Goal: Task Accomplishment & Management: Use online tool/utility

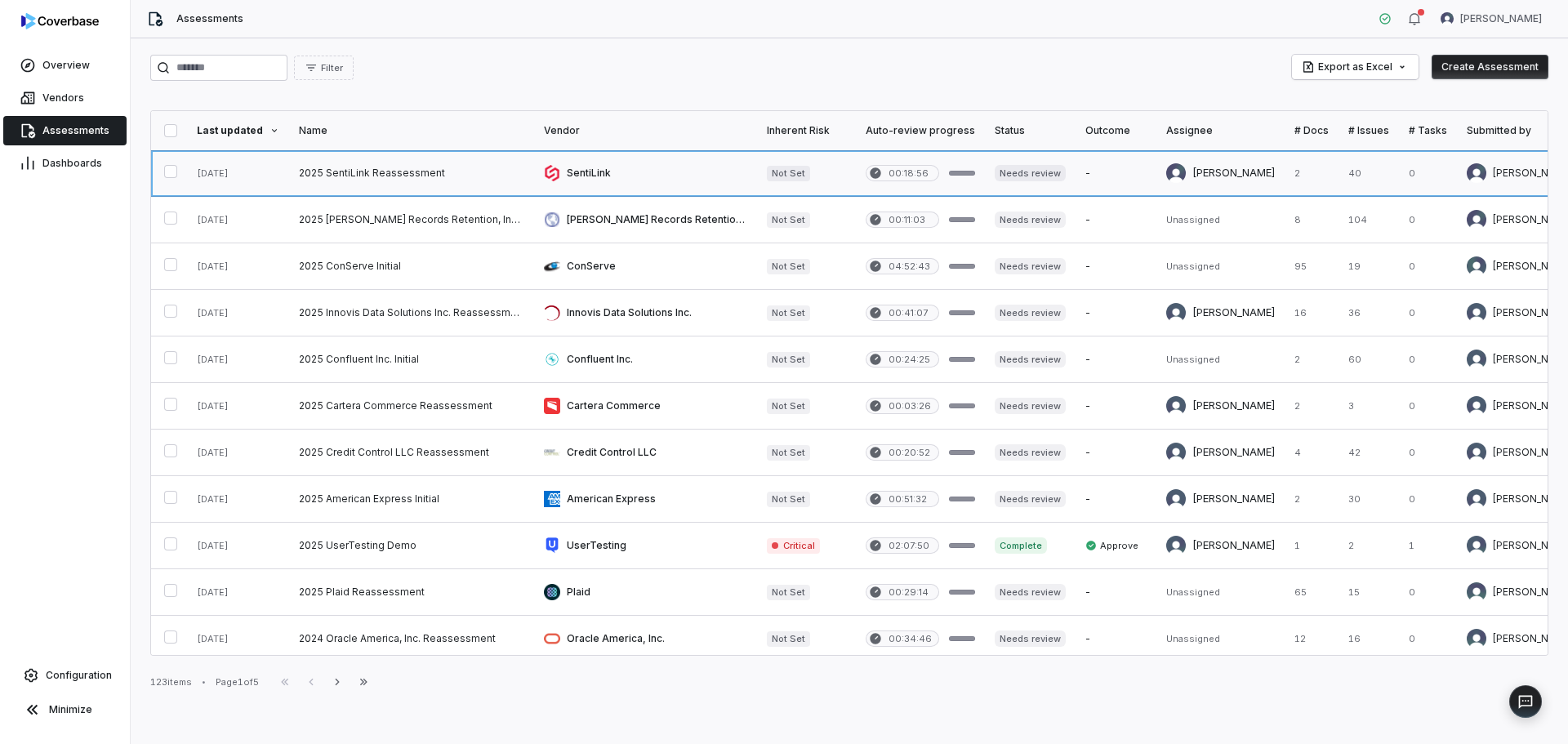
click at [363, 165] on link at bounding box center [411, 173] width 245 height 46
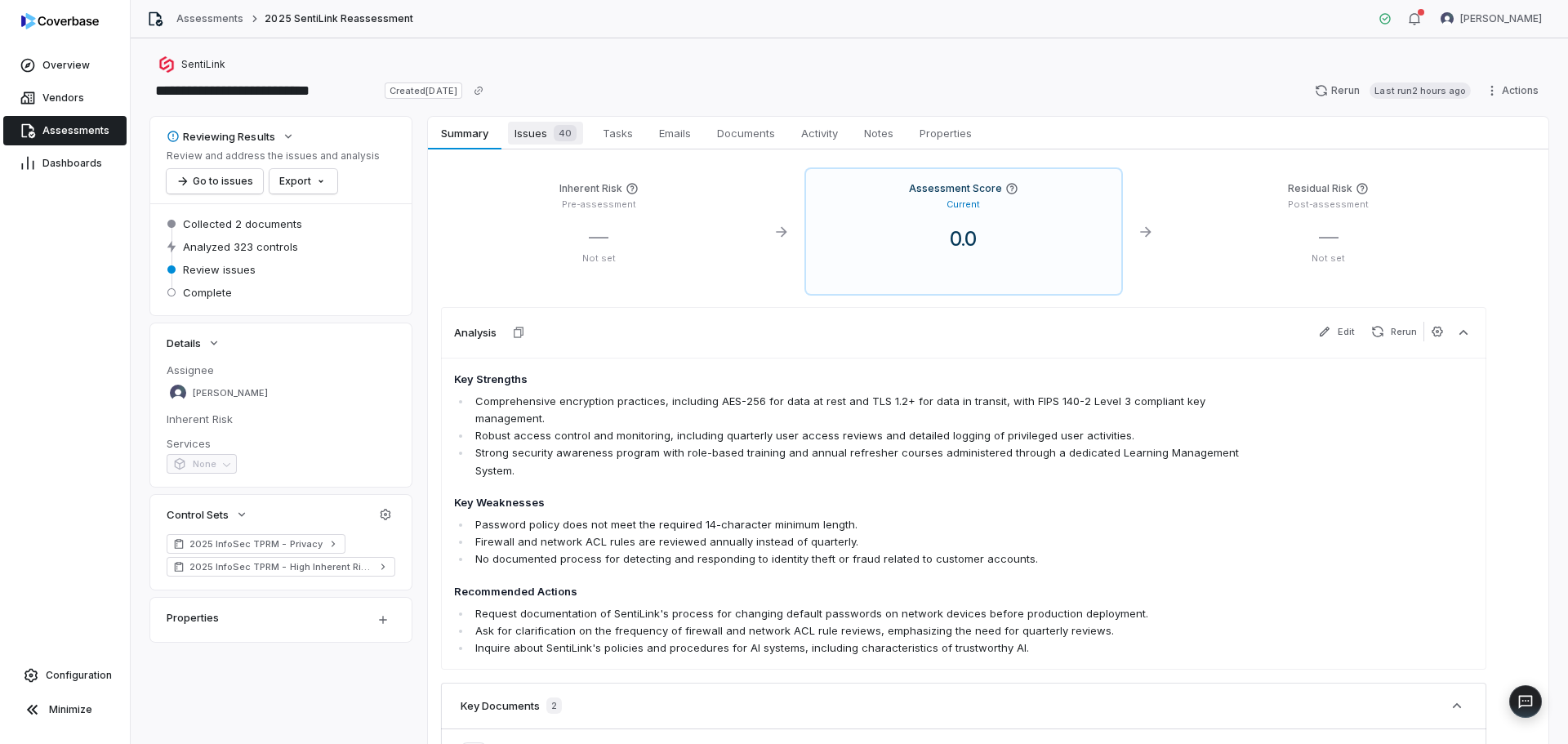
click at [546, 130] on span "Issues 40" at bounding box center [545, 133] width 75 height 23
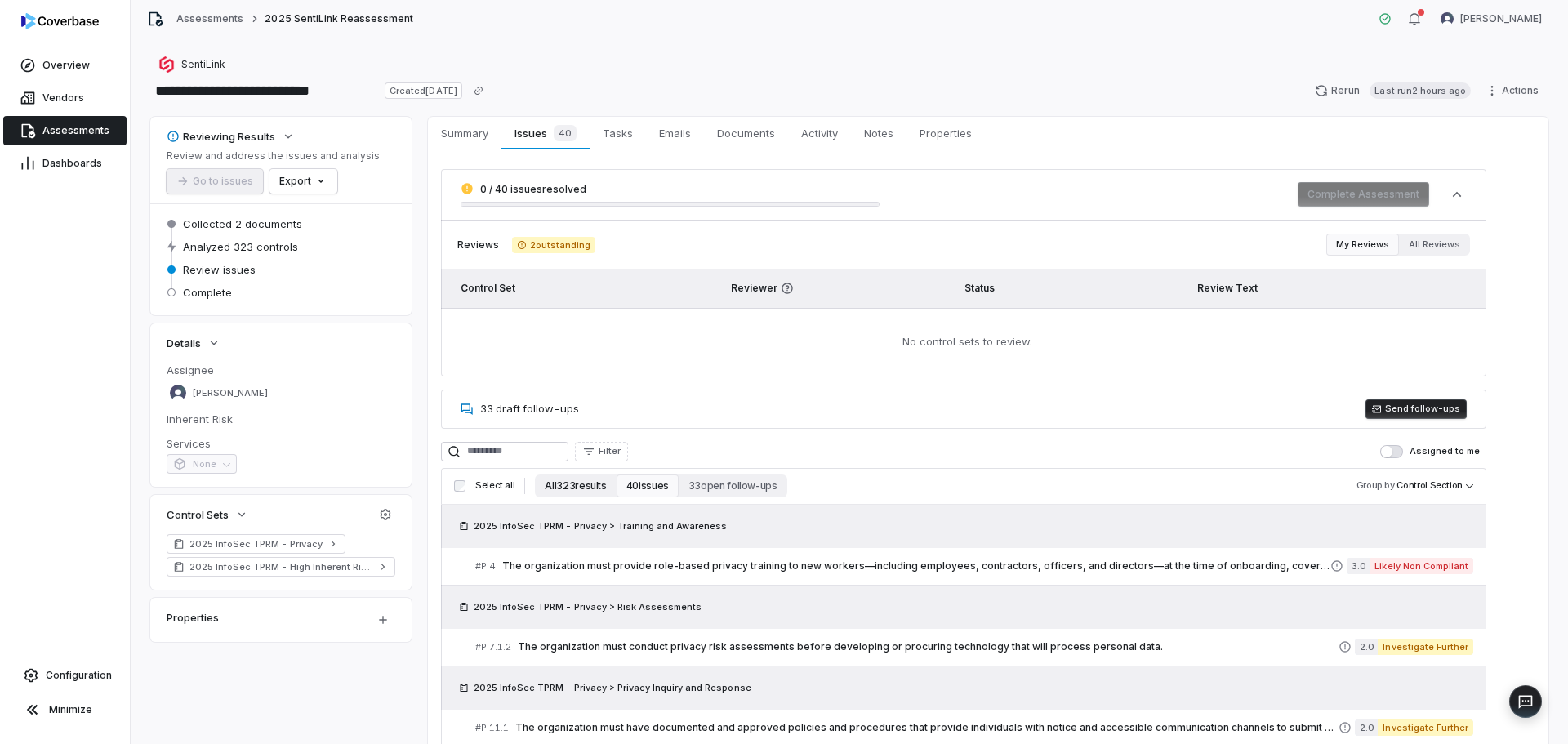
click at [559, 476] on button "All 323 results" at bounding box center [575, 485] width 81 height 23
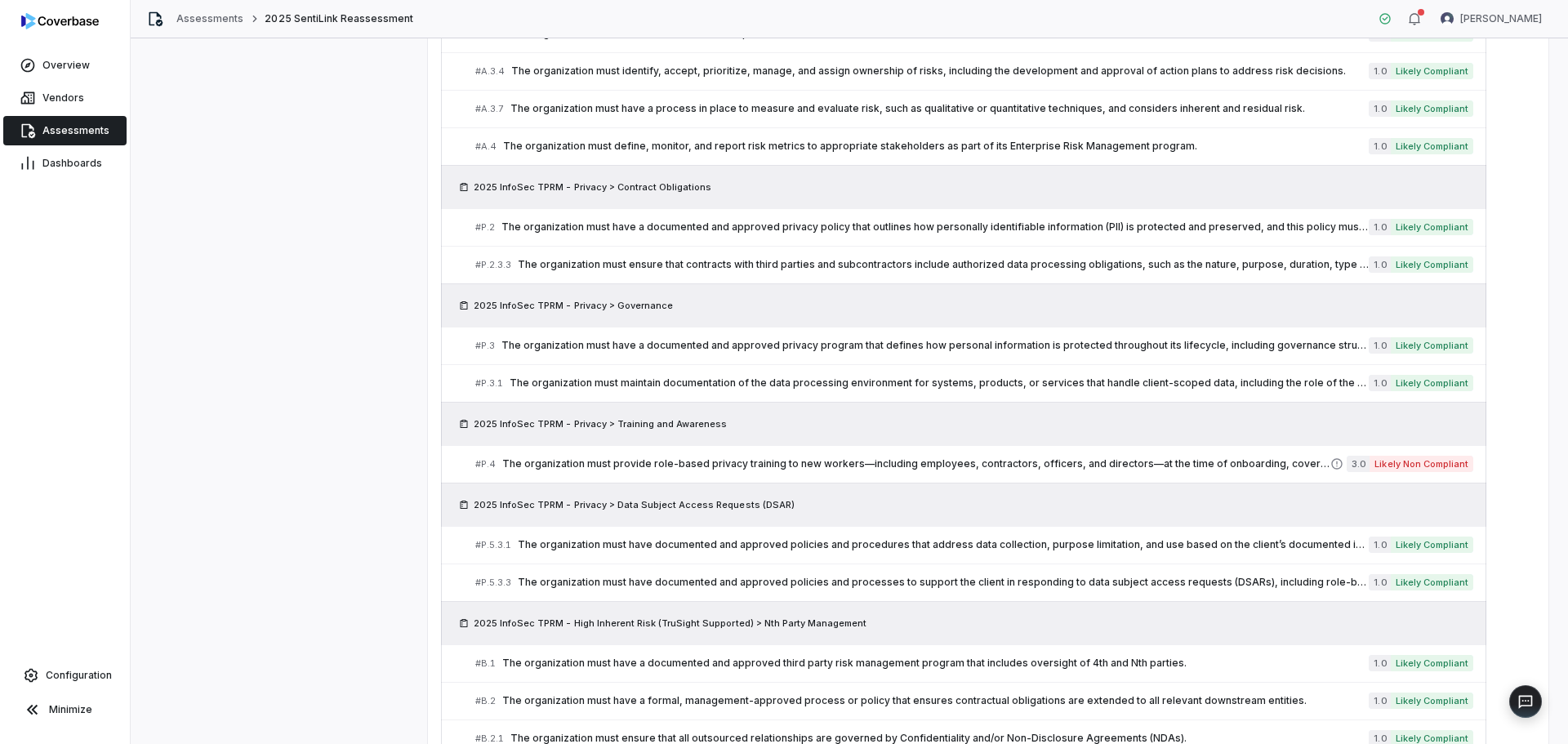
scroll to position [653, 0]
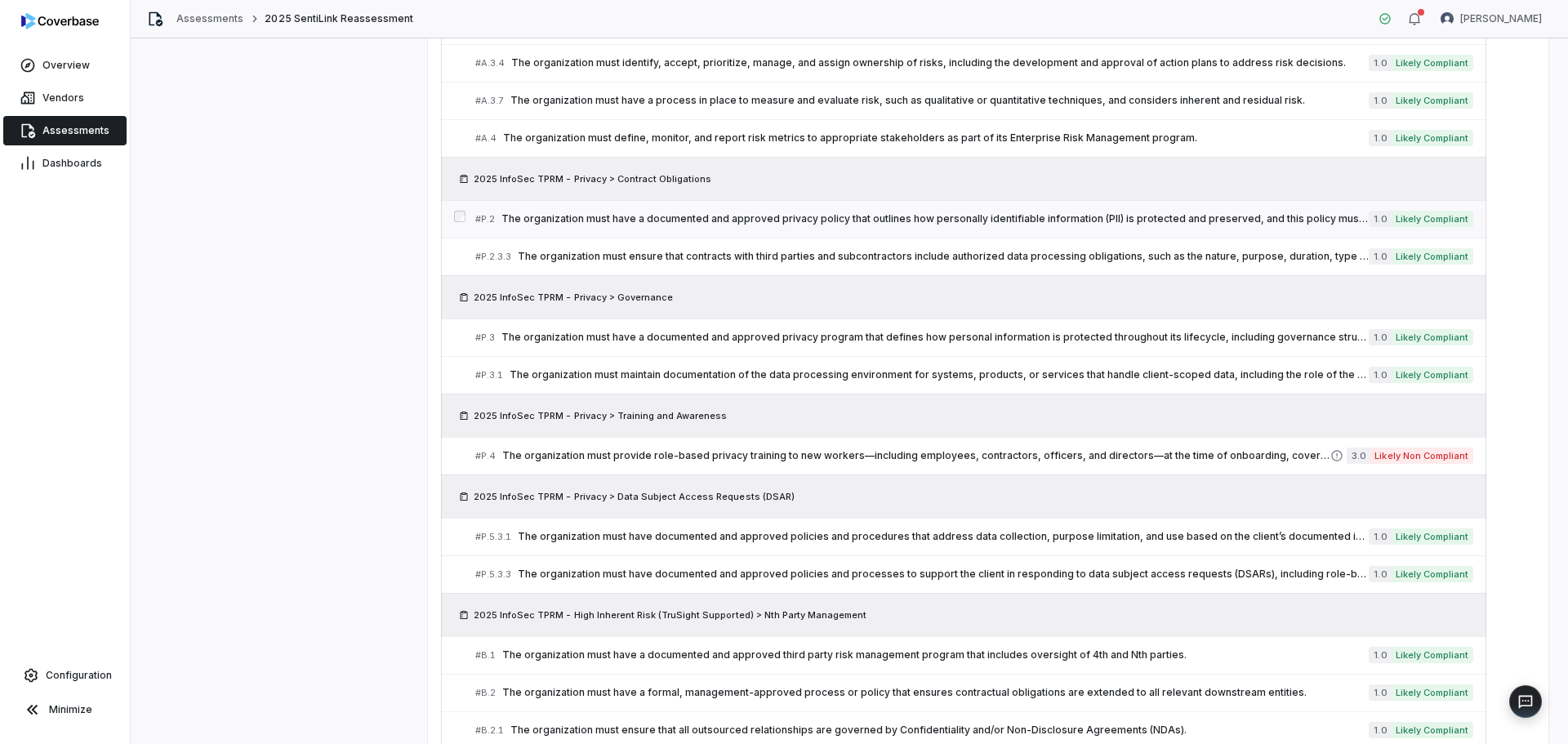
click at [599, 224] on span "The organization must have a documented and approved privacy policy that outlin…" at bounding box center [935, 219] width 868 height 13
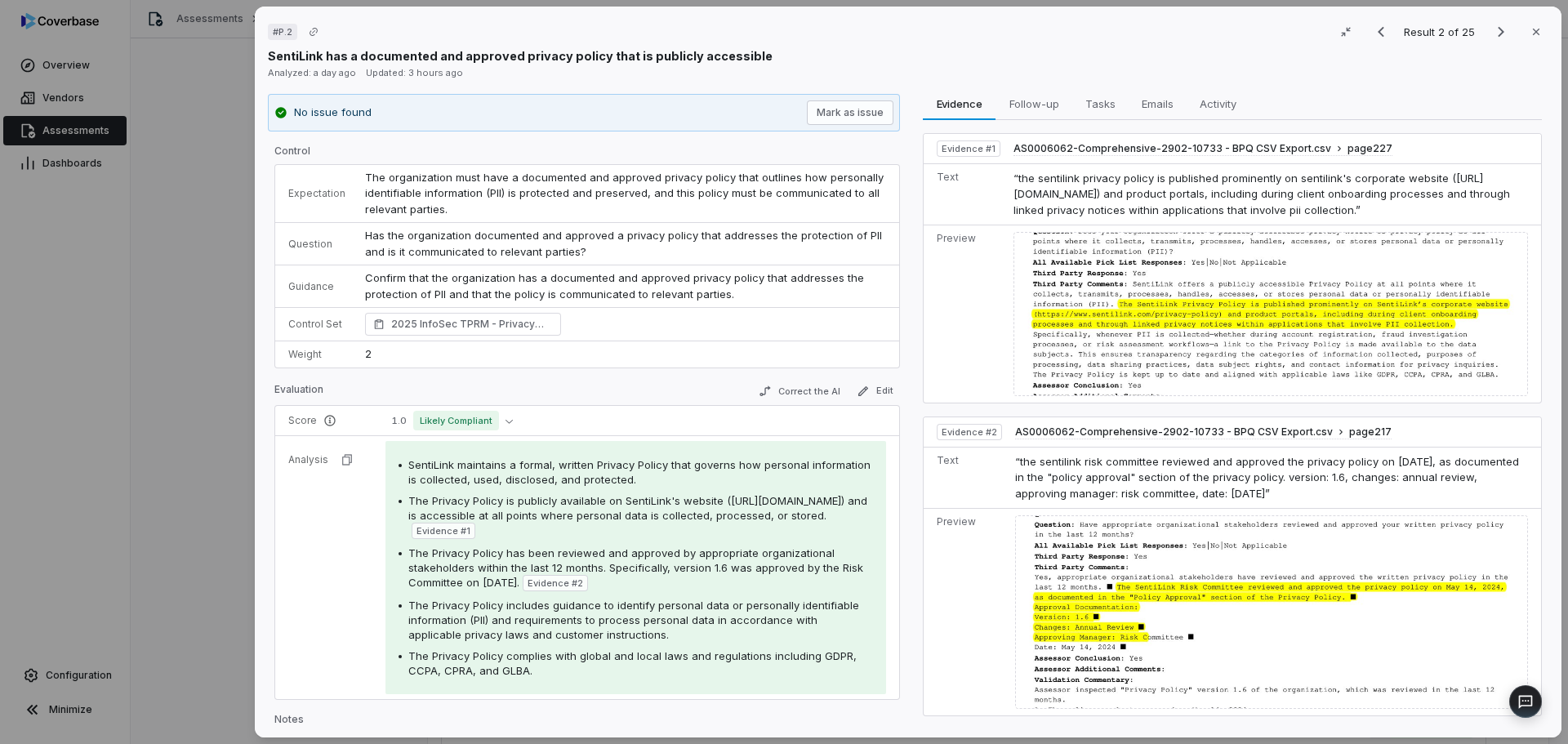
drag, startPoint x: 1518, startPoint y: 36, endPoint x: 1509, endPoint y: 45, distance: 12.7
click at [1519, 36] on button "Close" at bounding box center [1536, 32] width 34 height 34
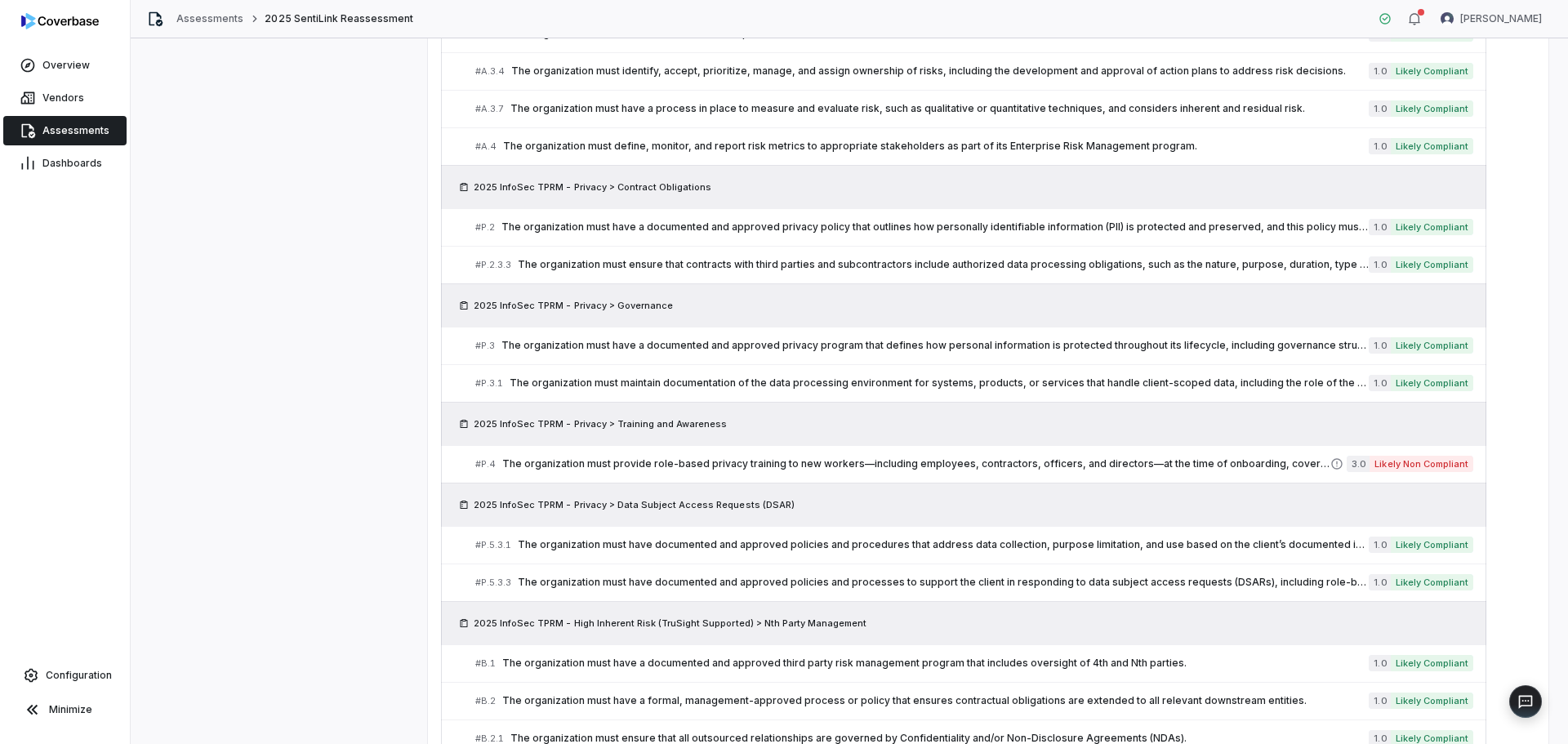
scroll to position [635, 0]
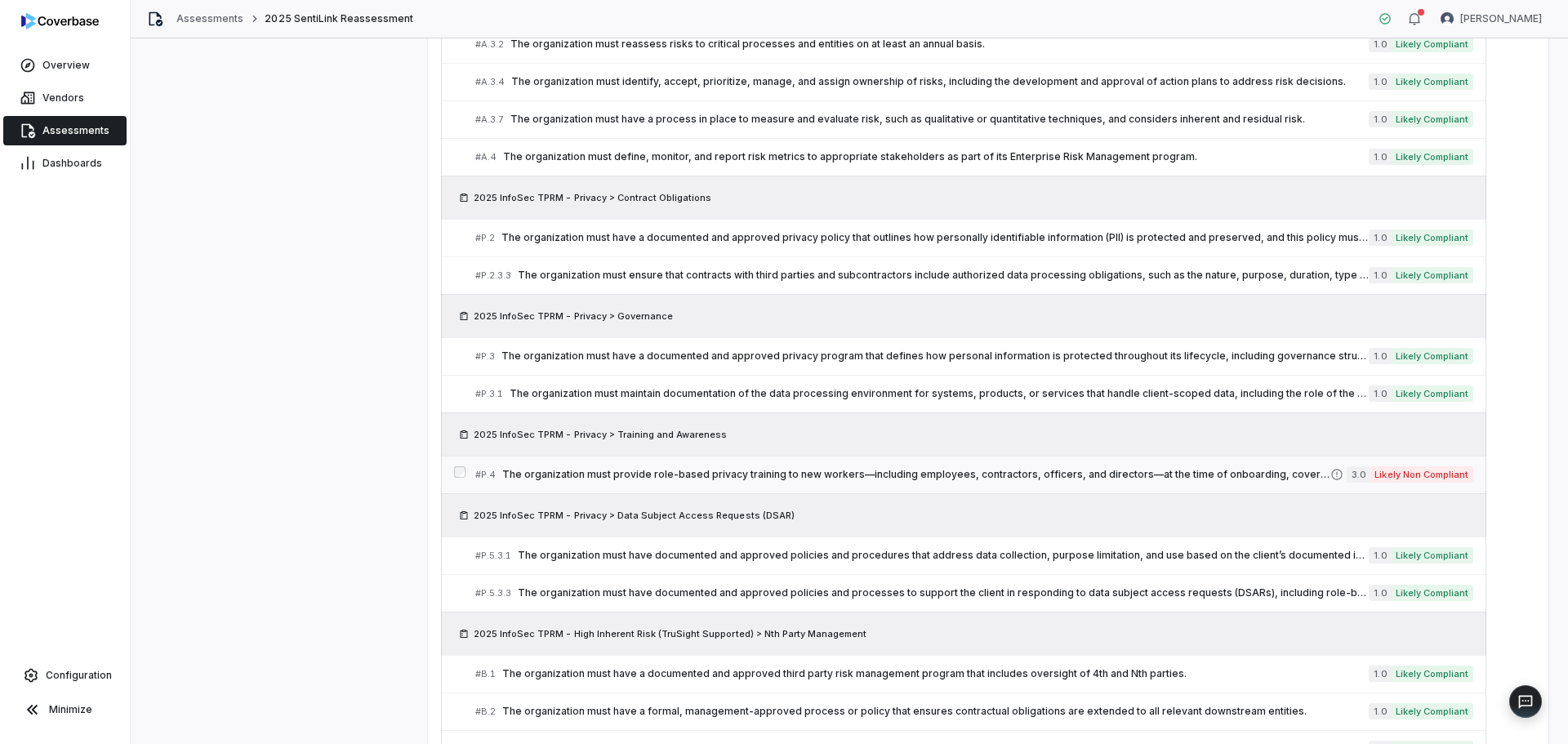
click at [591, 475] on span "The organization must provide role-based privacy training to new workers—includ…" at bounding box center [916, 474] width 828 height 13
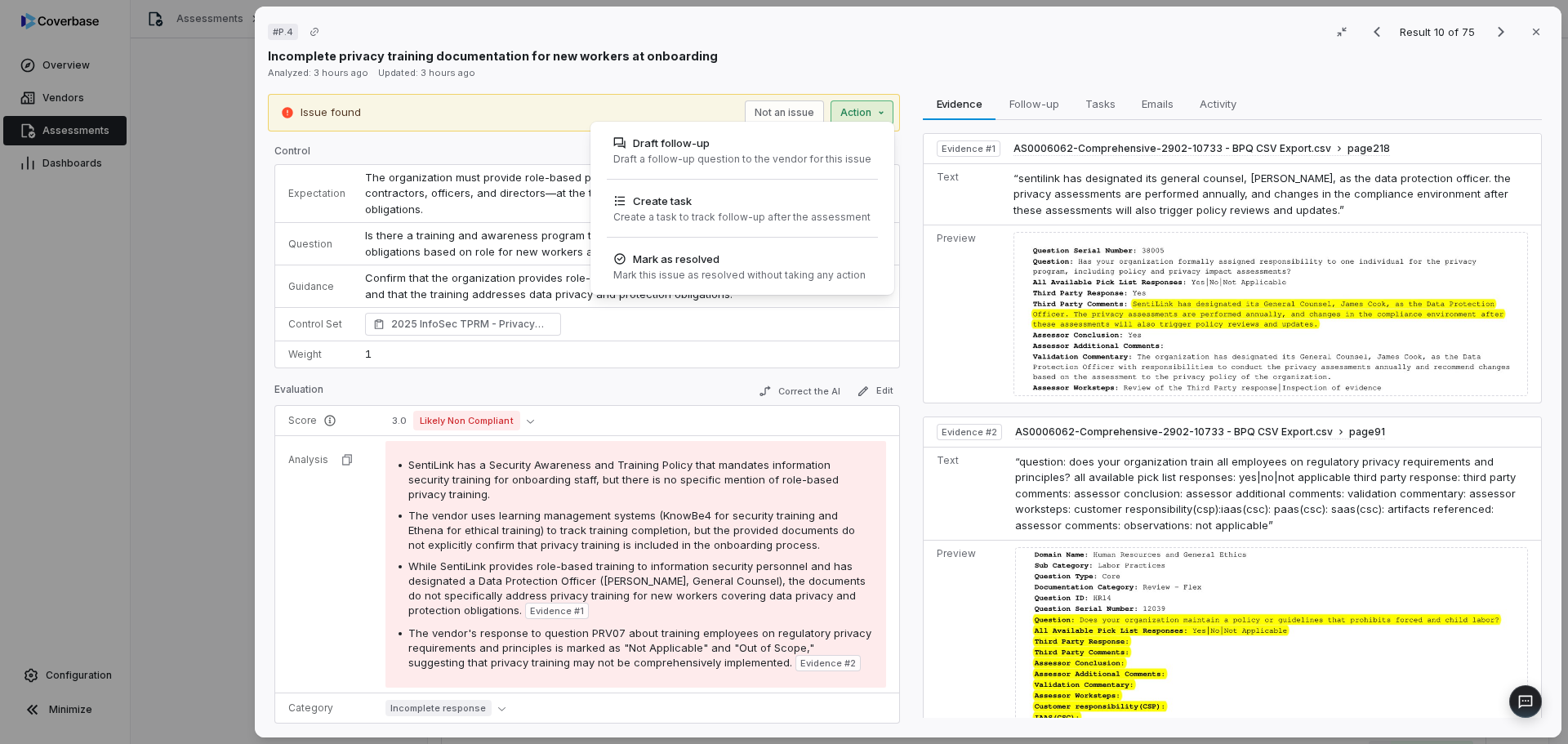
click at [880, 115] on div "# P.4 Result 10 of 75 Close Incomplete privacy training documentation for new w…" at bounding box center [784, 372] width 1568 height 744
click at [864, 50] on div "# P.4 Result 10 of 75 Close Incomplete privacy training documentation for new w…" at bounding box center [784, 372] width 1568 height 744
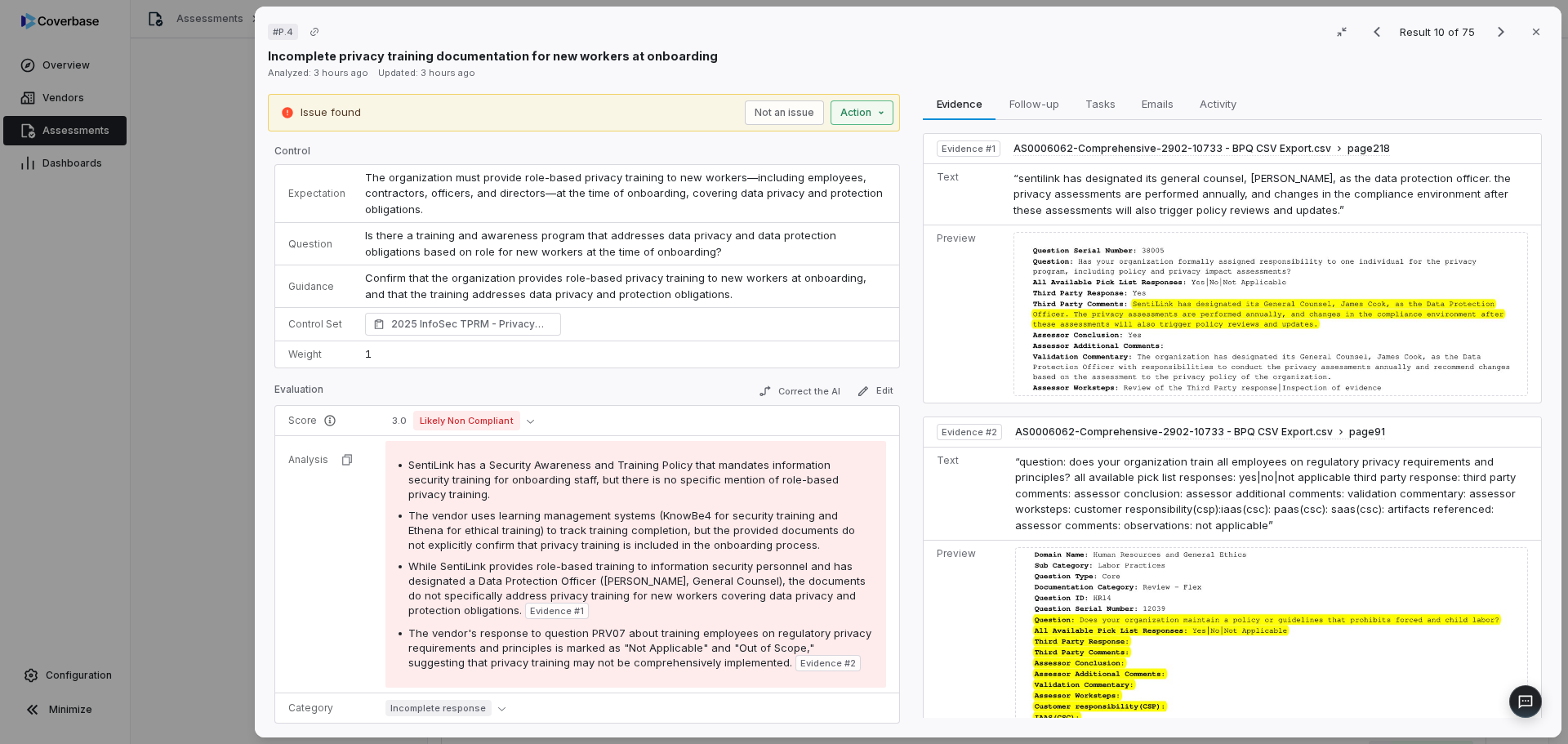
click at [862, 114] on div "# P.4 Result 10 of 75 Close Incomplete privacy training documentation for new w…" at bounding box center [784, 372] width 1568 height 744
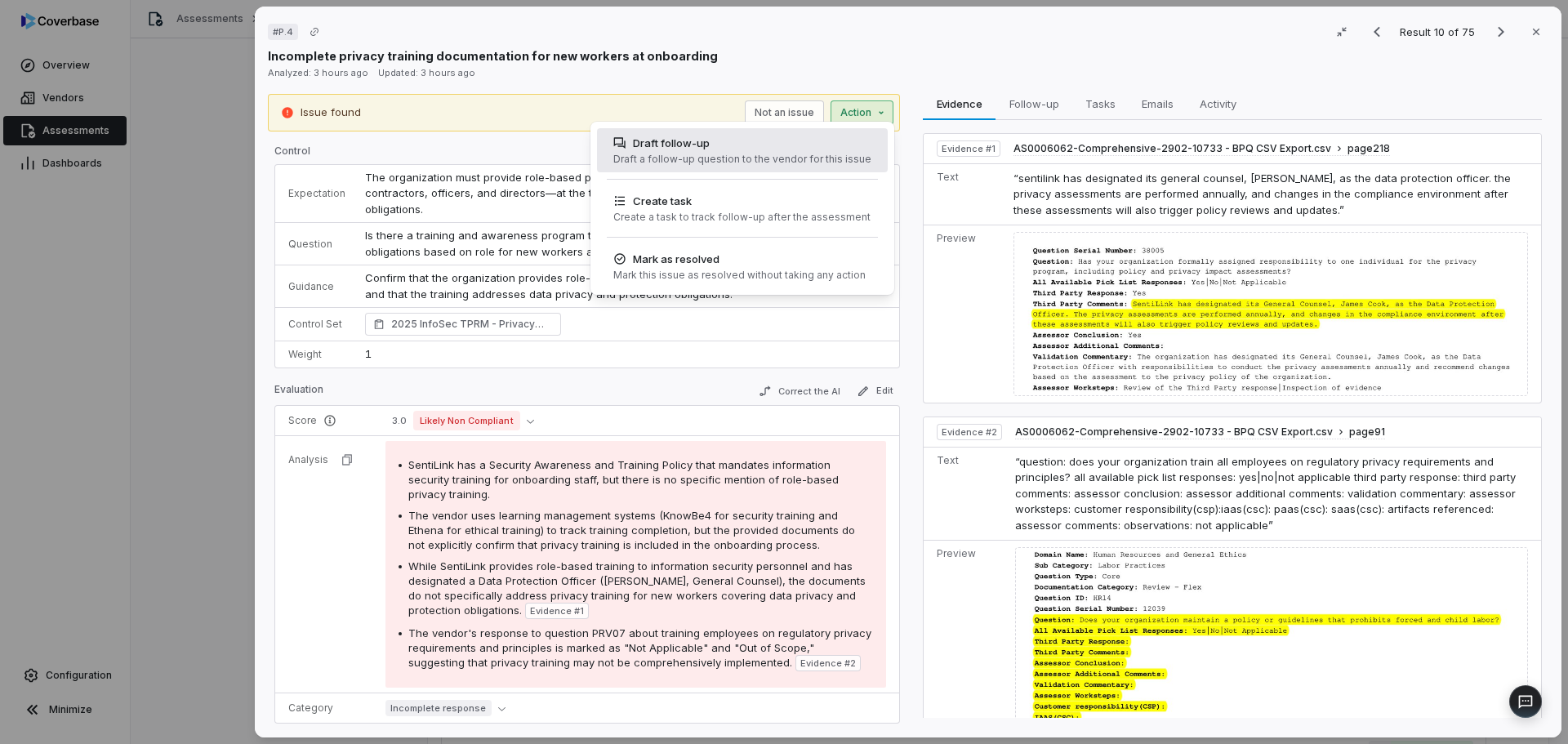
click at [702, 150] on div "Draft follow-up" at bounding box center [742, 143] width 258 height 16
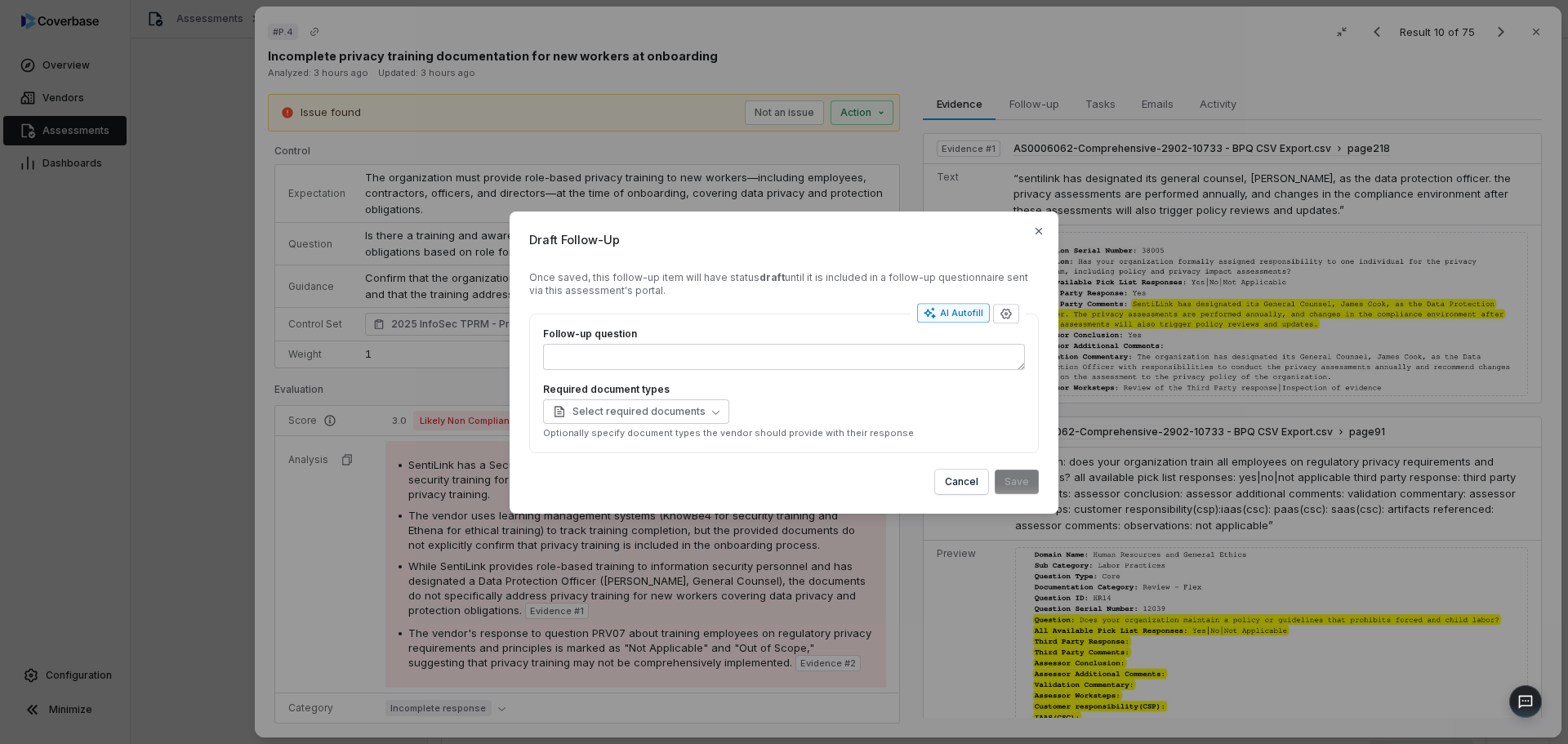
click at [960, 308] on div "AI Autofill" at bounding box center [954, 313] width 60 height 13
type textarea "**********"
type textarea "*"
type textarea "**********"
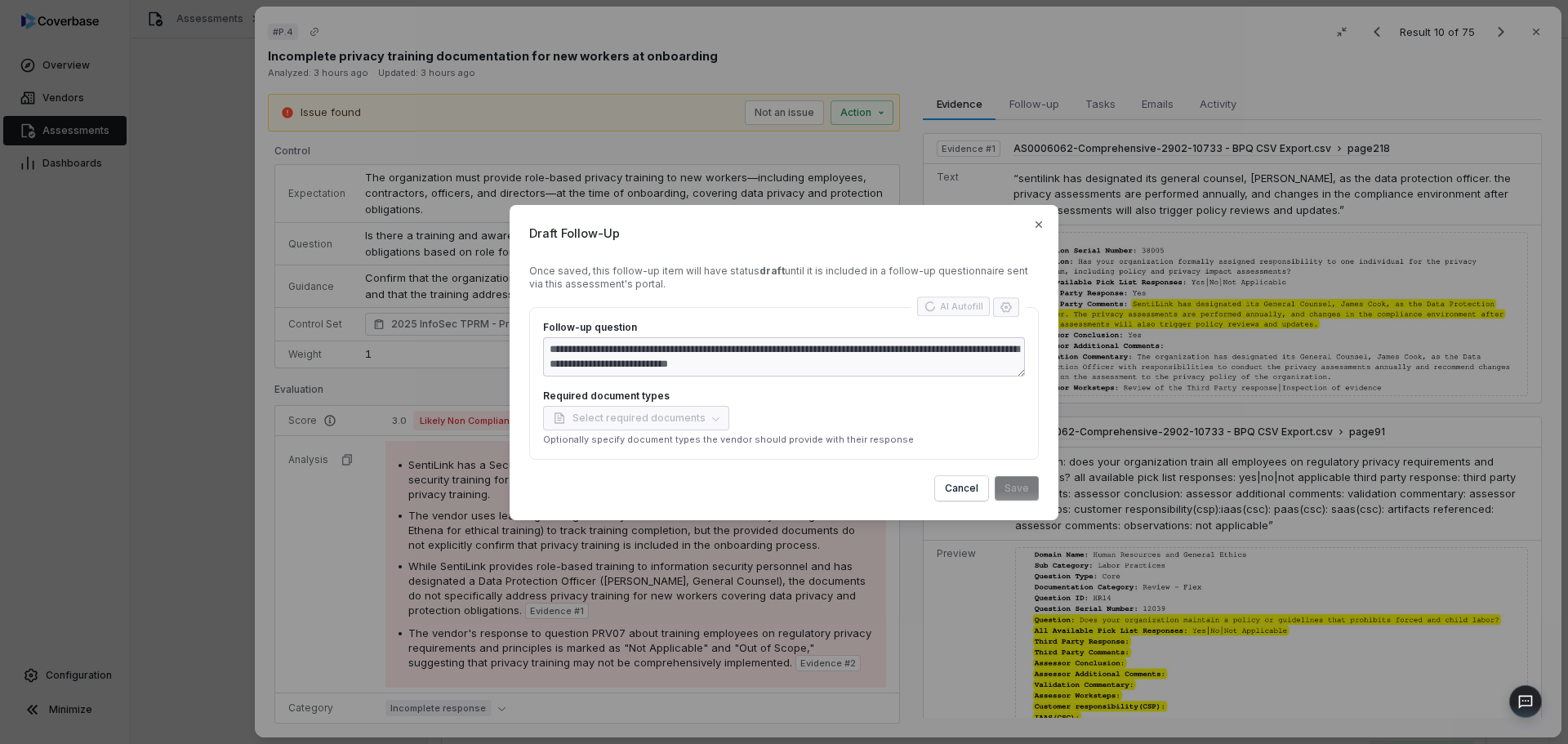
type textarea "*"
type textarea "**********"
type textarea "*"
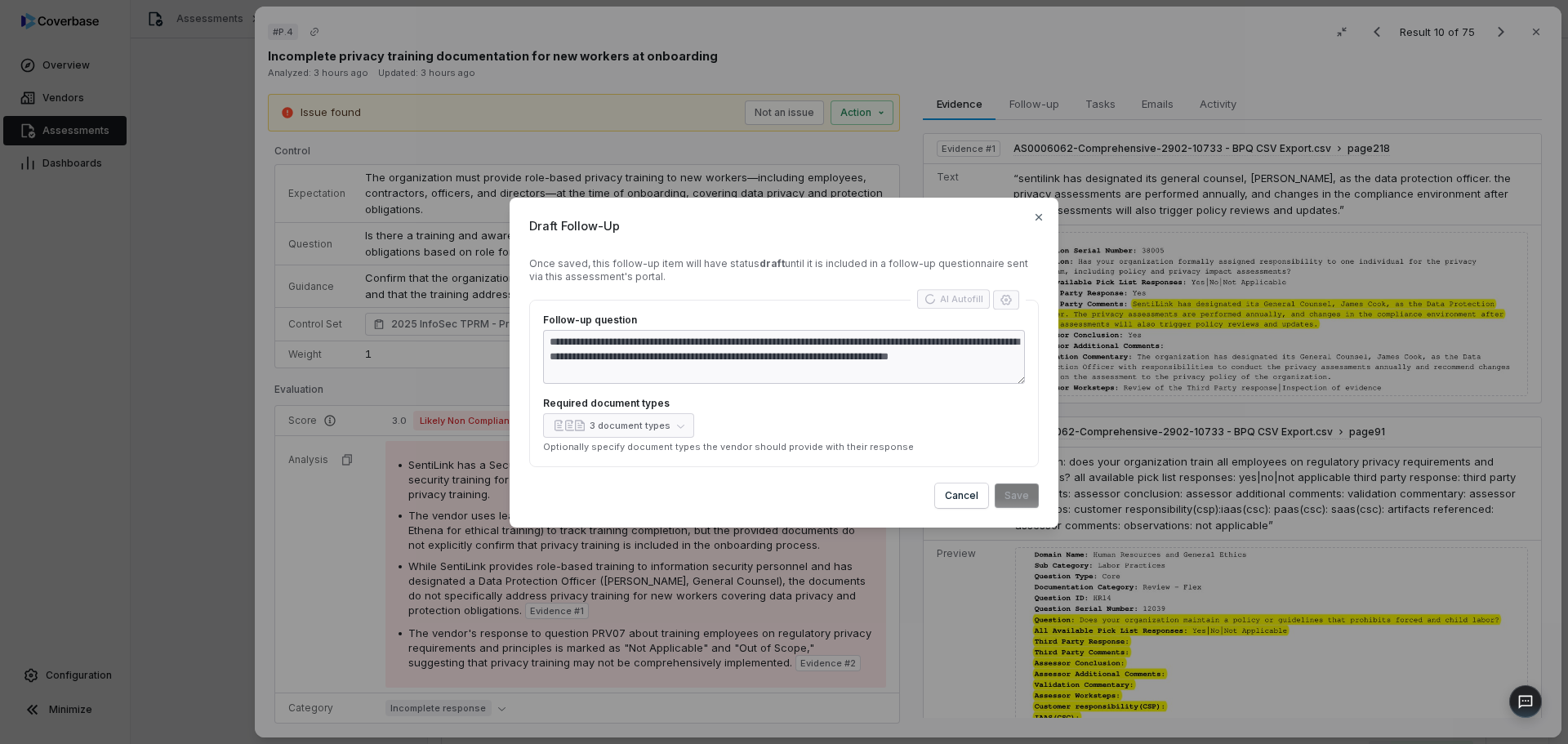
type textarea "**********"
type textarea "*"
type textarea "**********"
type textarea "*"
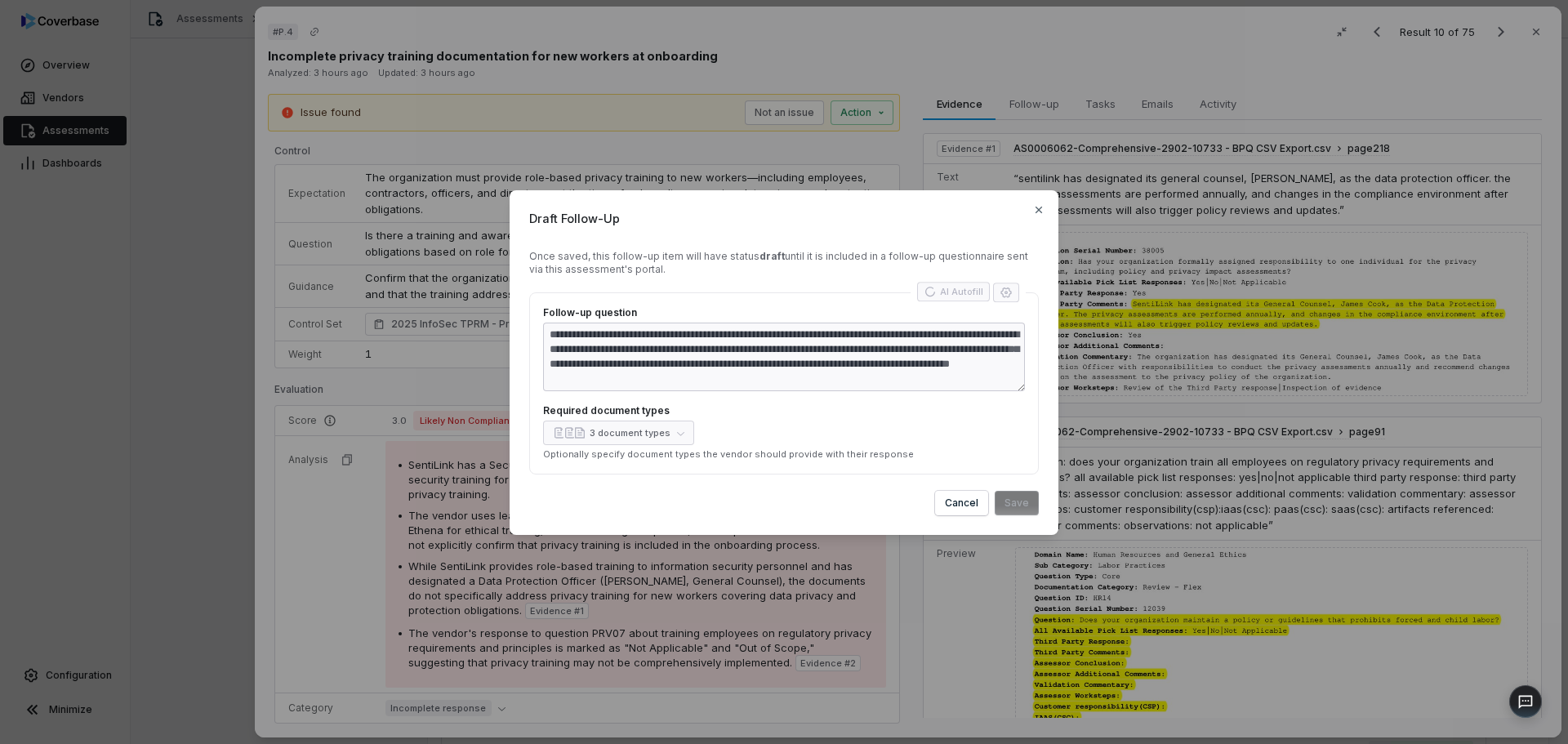
type textarea "**********"
type textarea "*"
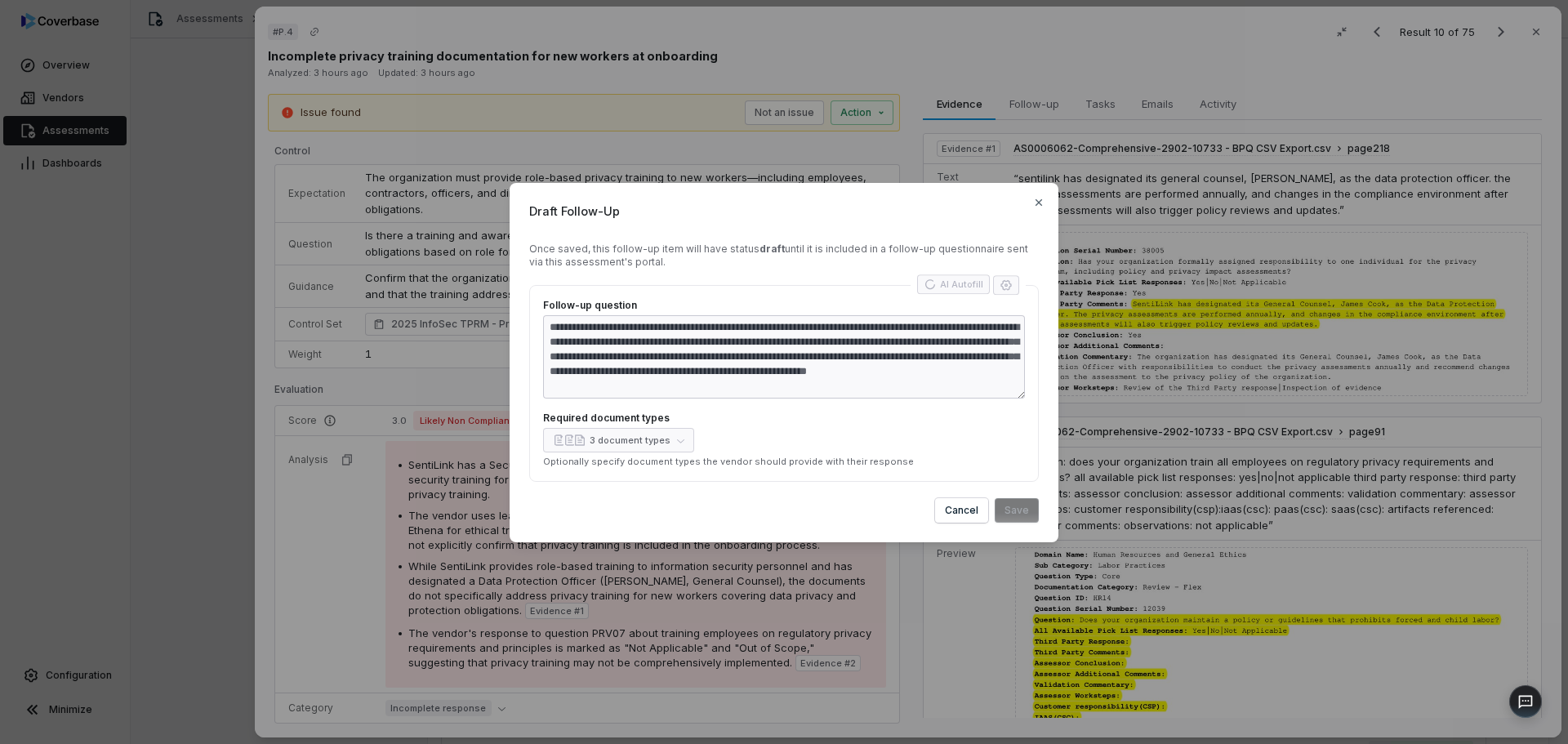
type textarea "**********"
type textarea "*"
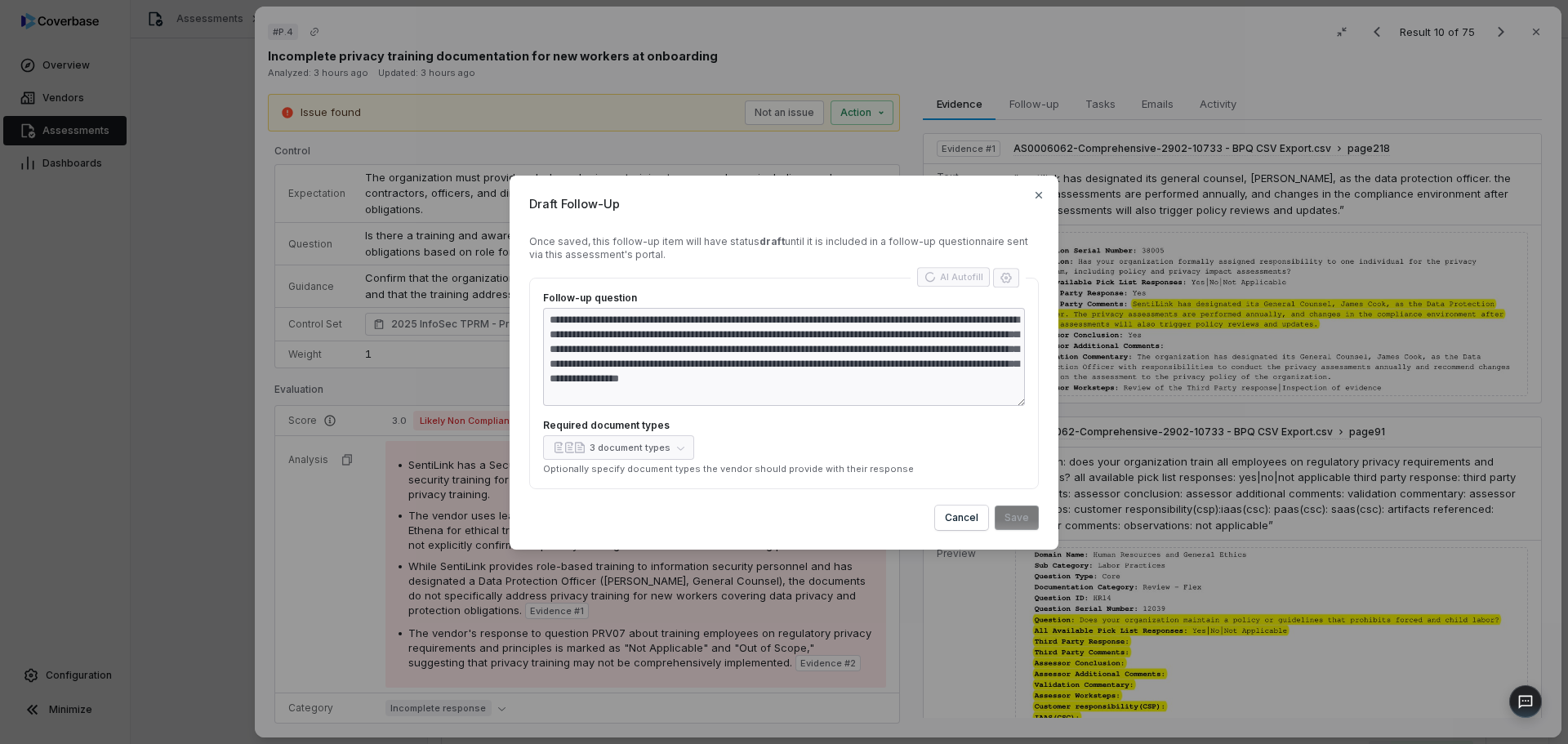
type textarea "**********"
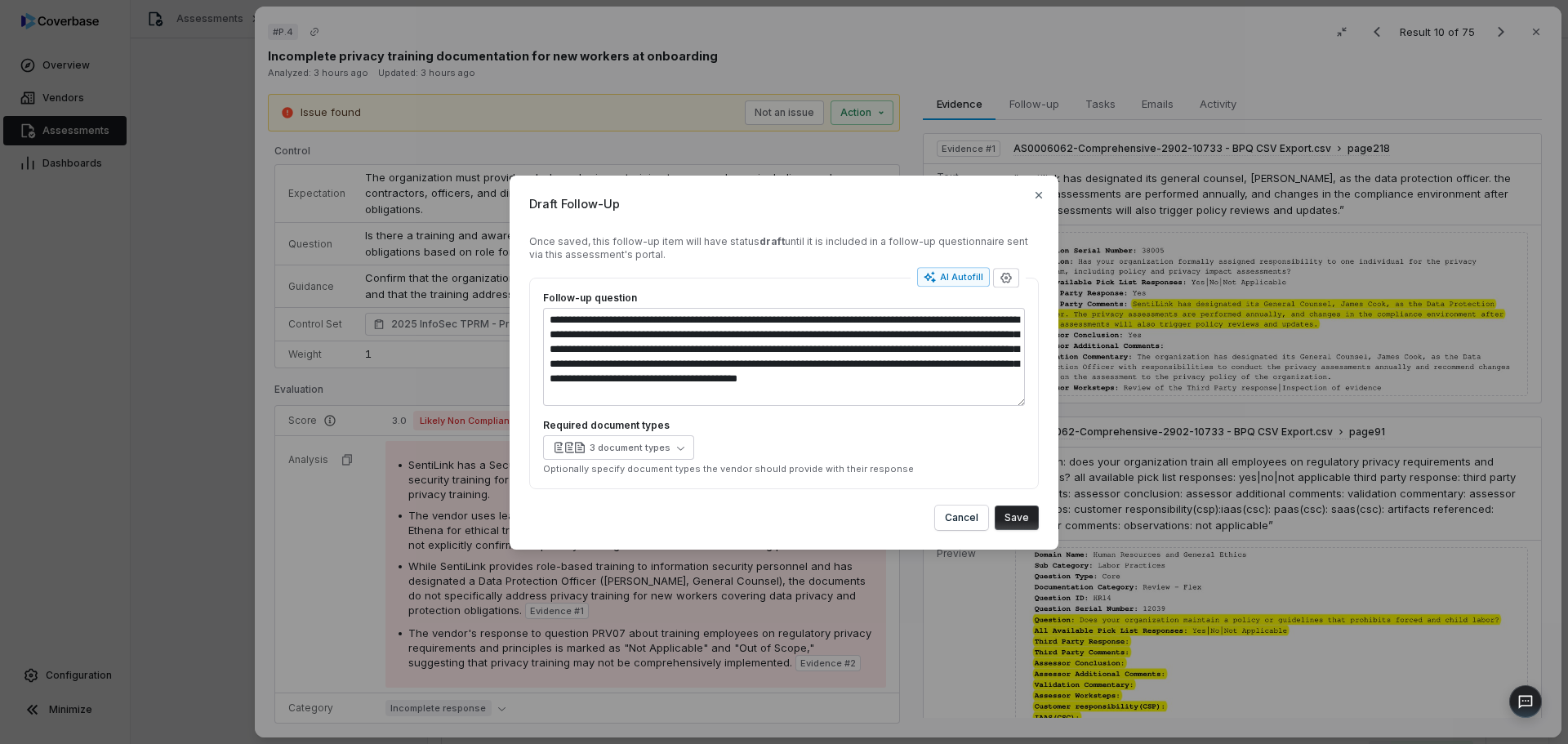
type textarea "*"
drag, startPoint x: 868, startPoint y: 397, endPoint x: 560, endPoint y: 332, distance: 314.8
click at [540, 322] on div "**********" at bounding box center [784, 383] width 509 height 212
click at [1023, 516] on button "Save" at bounding box center [1017, 517] width 44 height 25
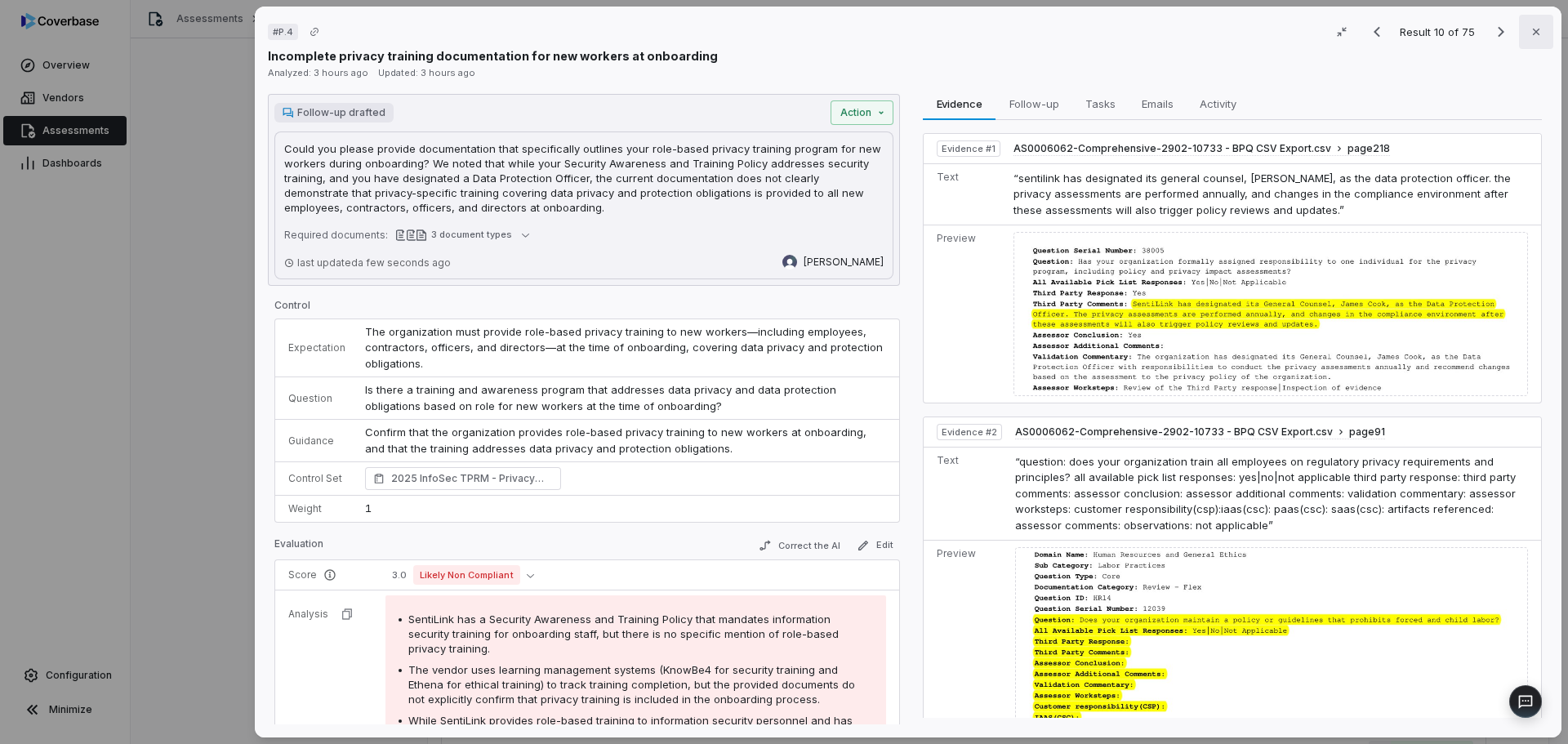
click at [1530, 29] on icon "button" at bounding box center [1536, 31] width 13 height 13
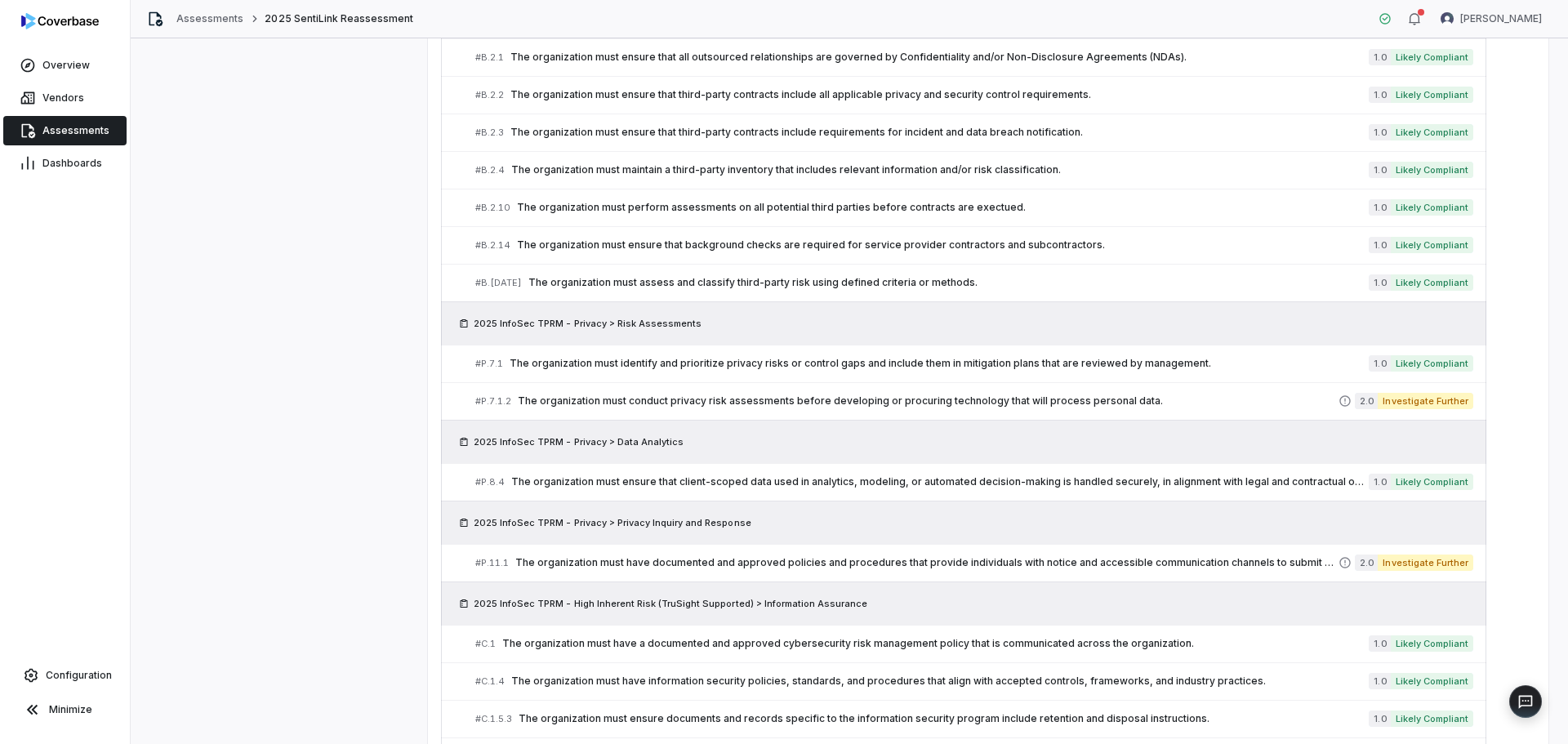
scroll to position [1370, 0]
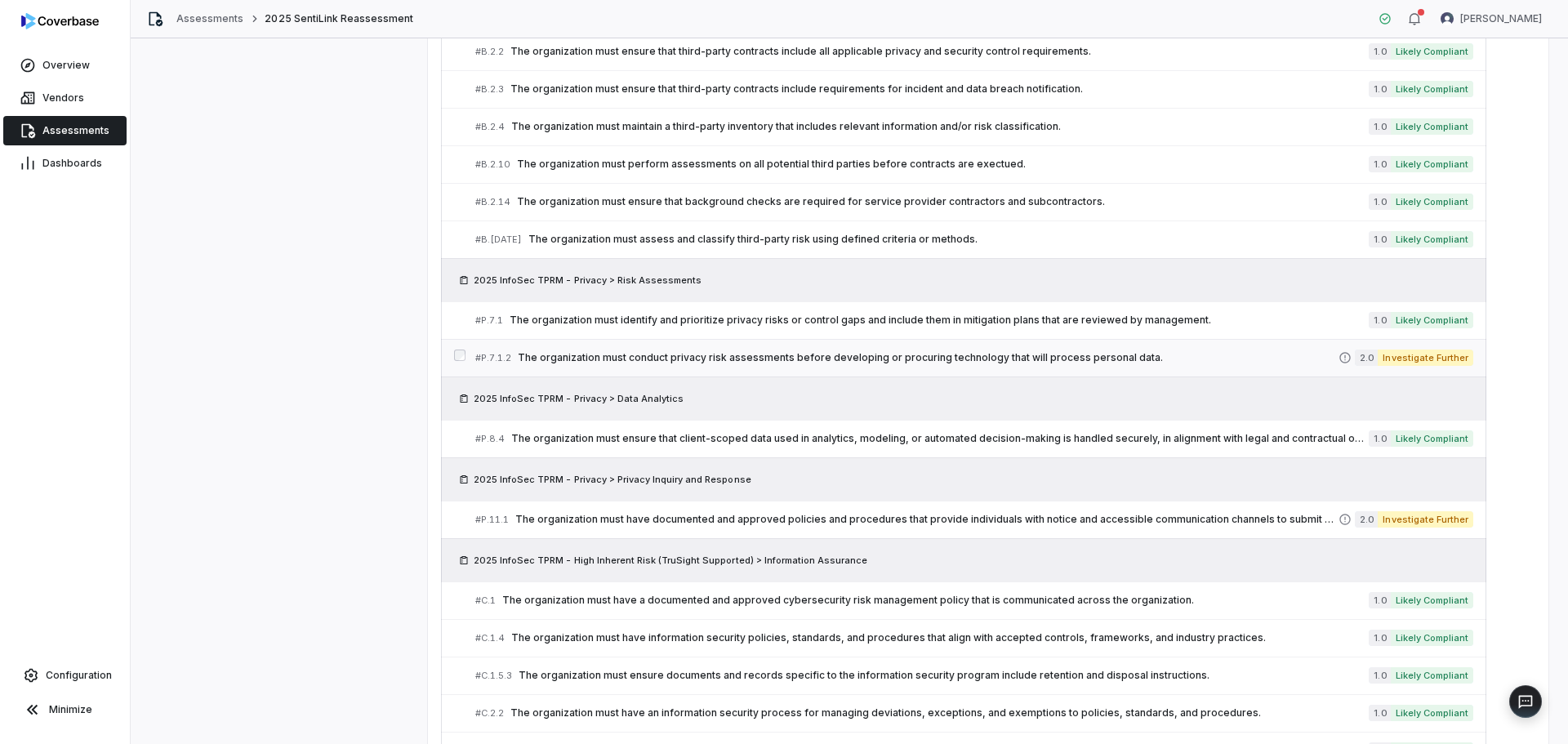
click at [642, 350] on div "# P.7.1.2 The organization must conduct privacy risk assessments before develop…" at bounding box center [907, 358] width 864 height 17
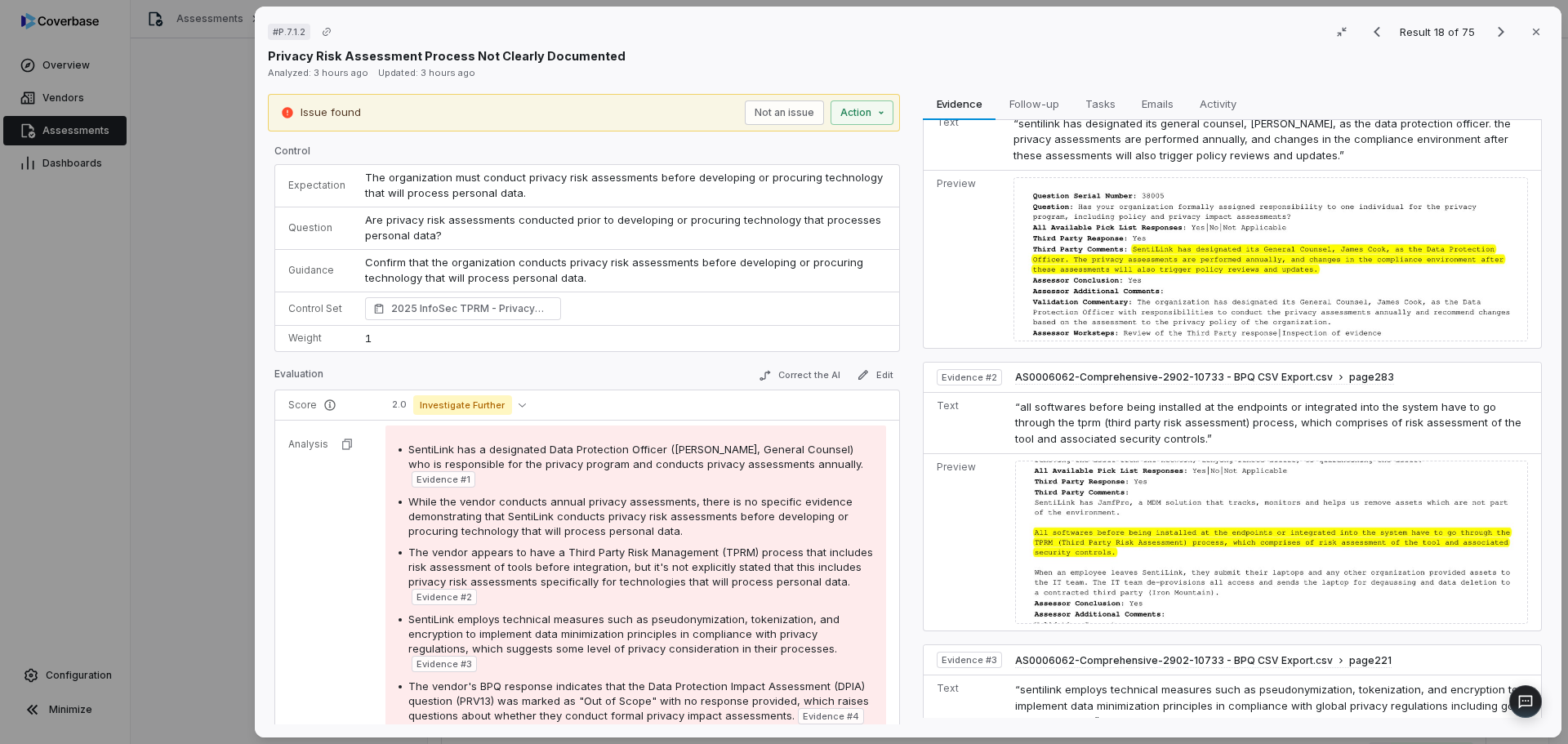
scroll to position [82, 0]
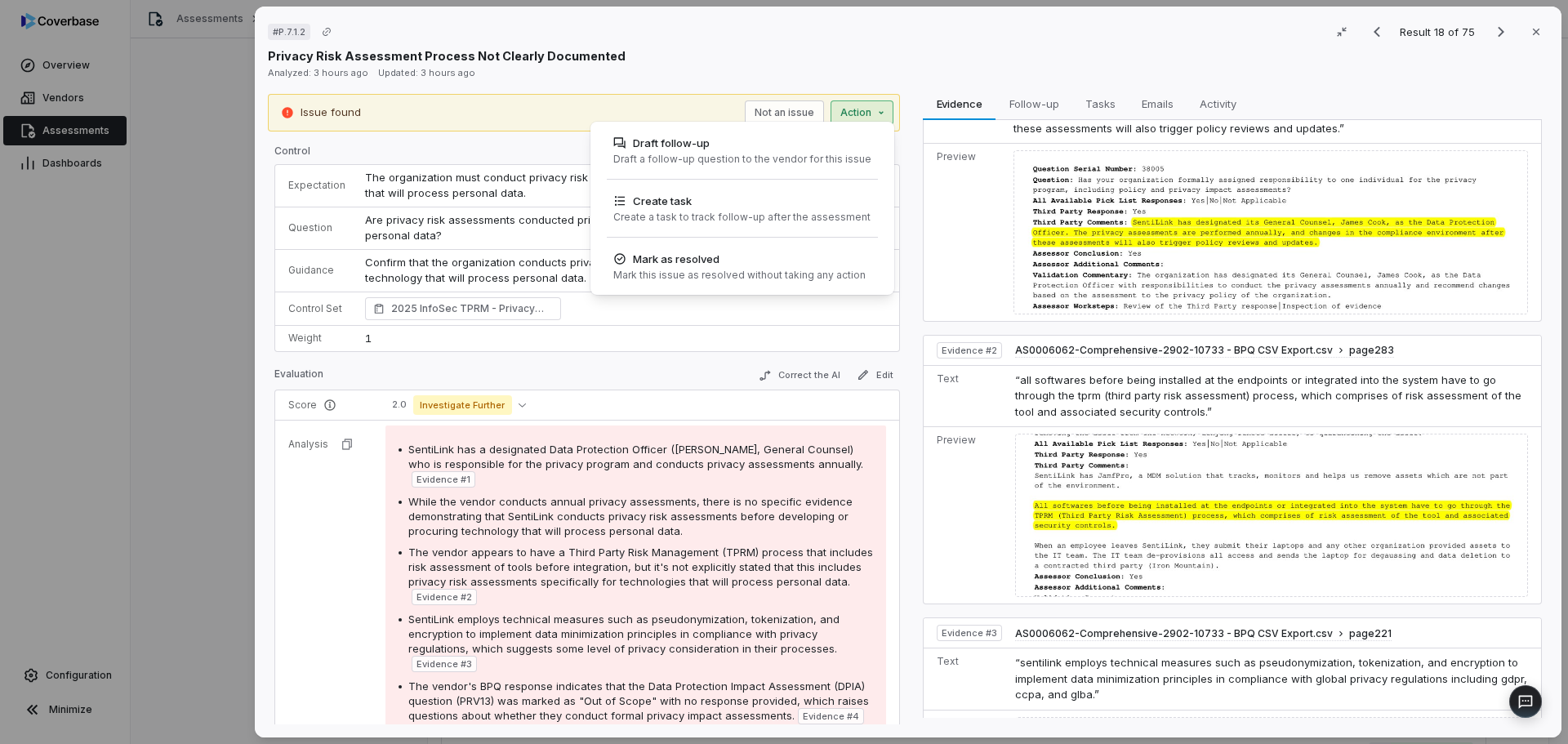
click at [853, 110] on div "# P.7.1.2 Result 18 of 75 Close Privacy Risk Assessment Process Not Clearly Doc…" at bounding box center [784, 372] width 1568 height 744
click at [486, 401] on div "# P.7.1.2 Result 18 of 75 Close Privacy Risk Assessment Process Not Clearly Doc…" at bounding box center [784, 372] width 1568 height 744
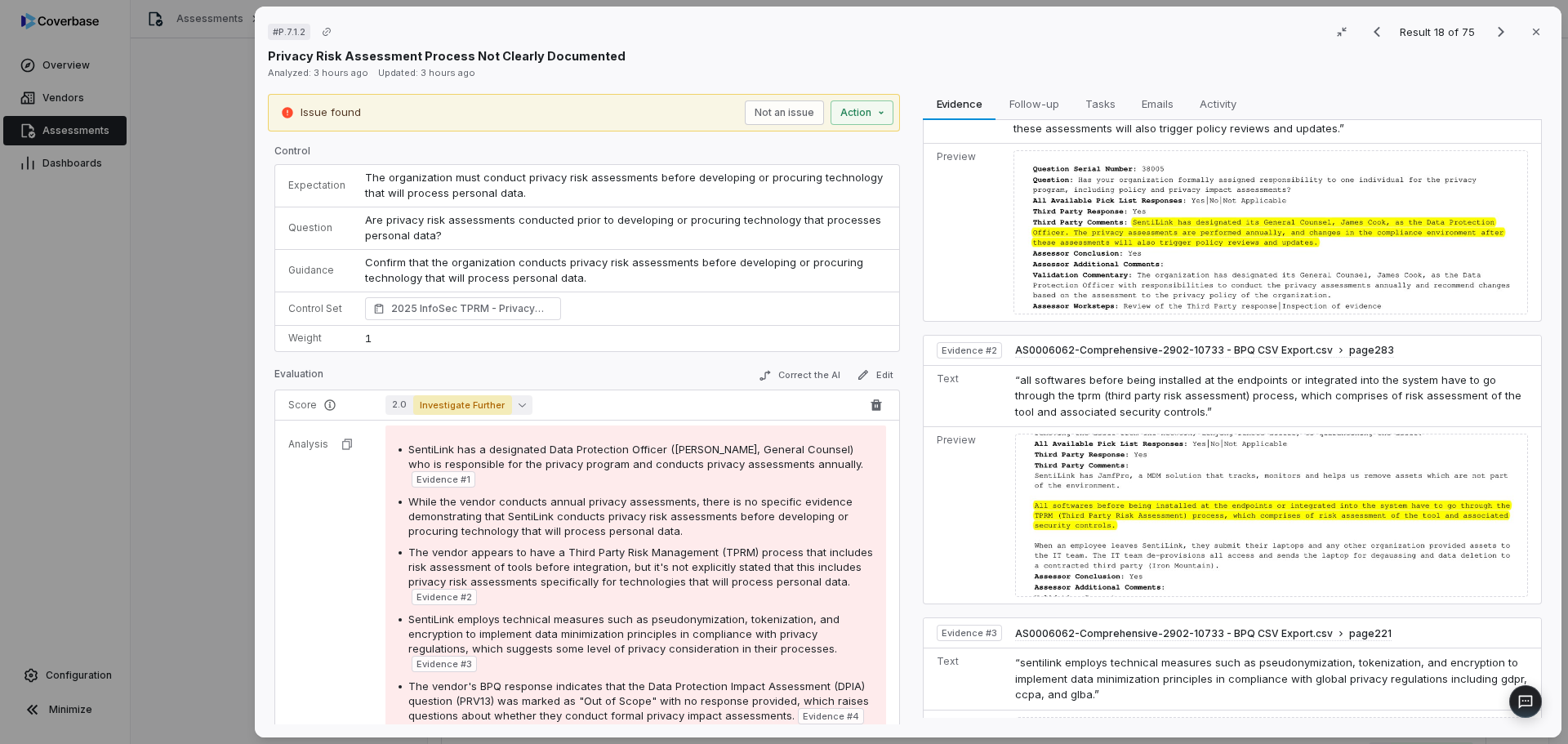
click at [522, 404] on button "2.0 Investigate Further" at bounding box center [458, 405] width 147 height 20
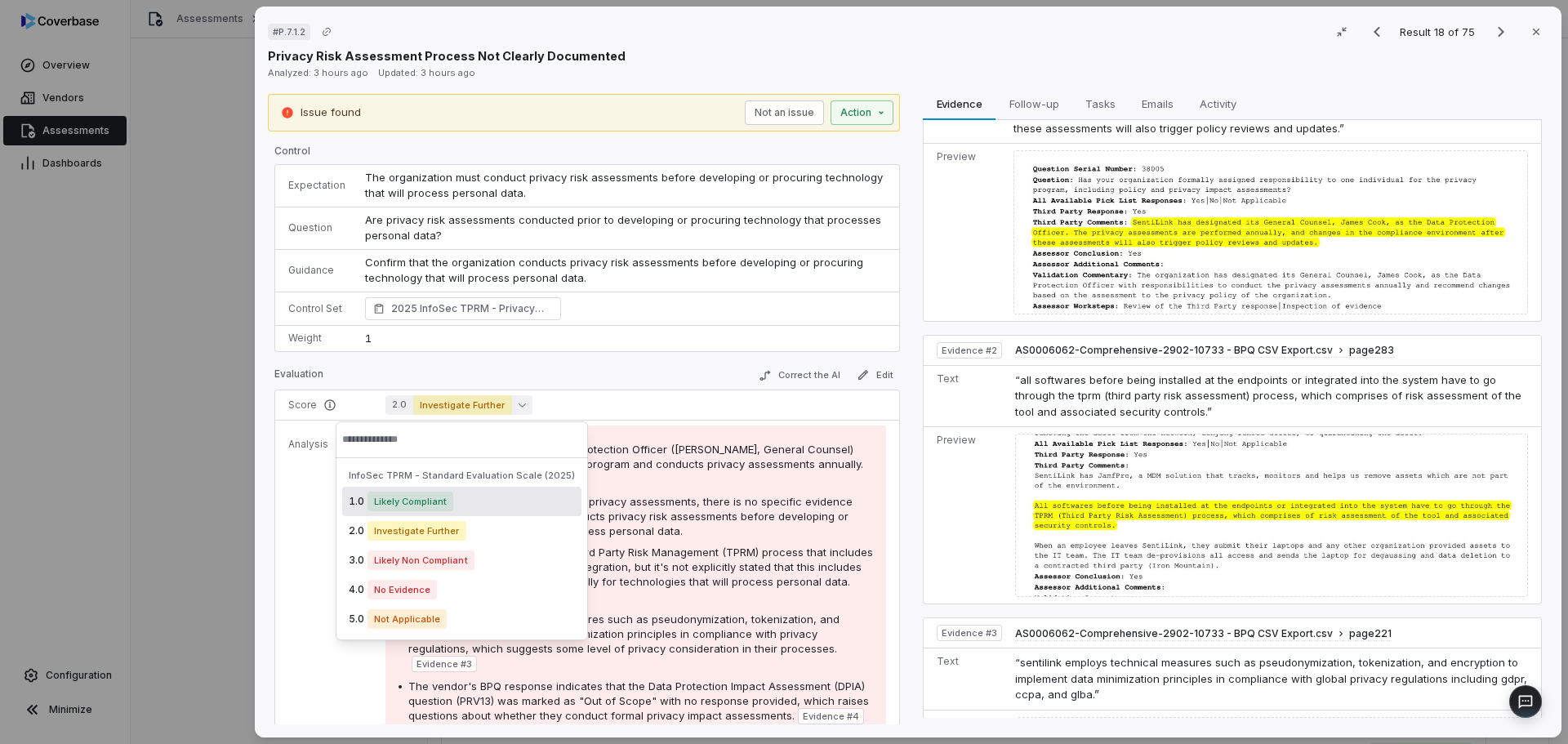
click at [408, 500] on span "Likely Compliant" at bounding box center [410, 501] width 86 height 20
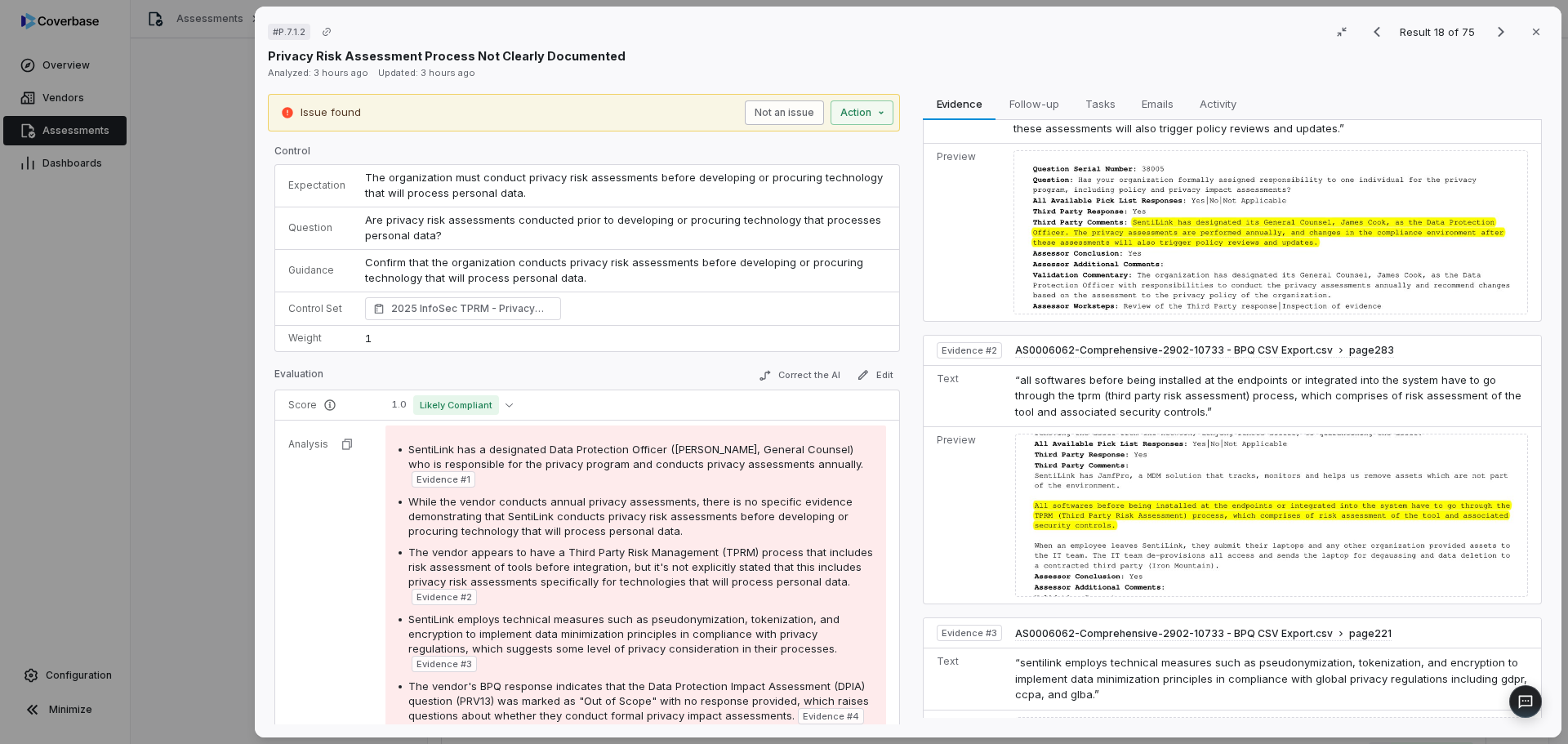
click at [792, 112] on button "Not an issue" at bounding box center [784, 113] width 79 height 25
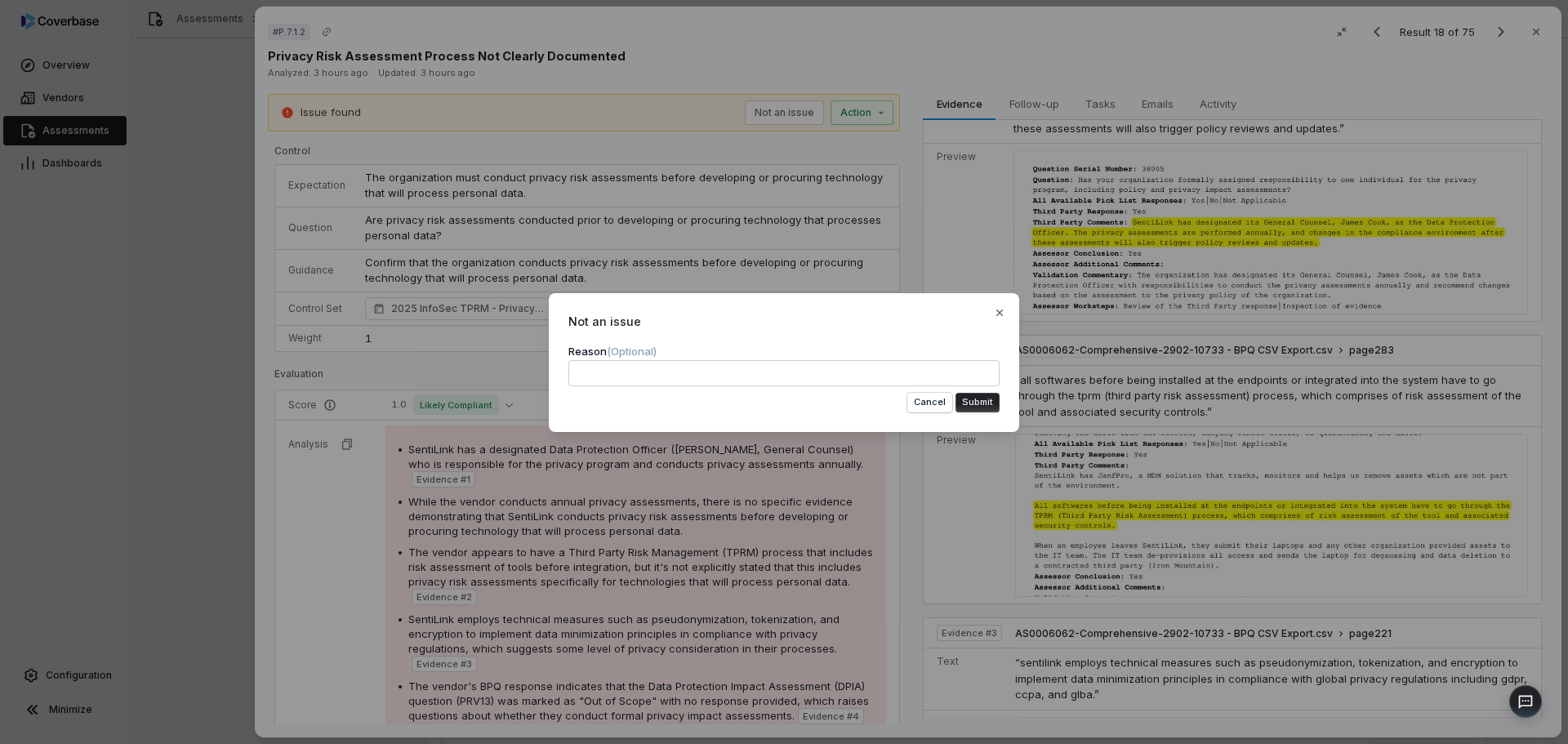
click at [985, 398] on button "Submit" at bounding box center [978, 402] width 44 height 20
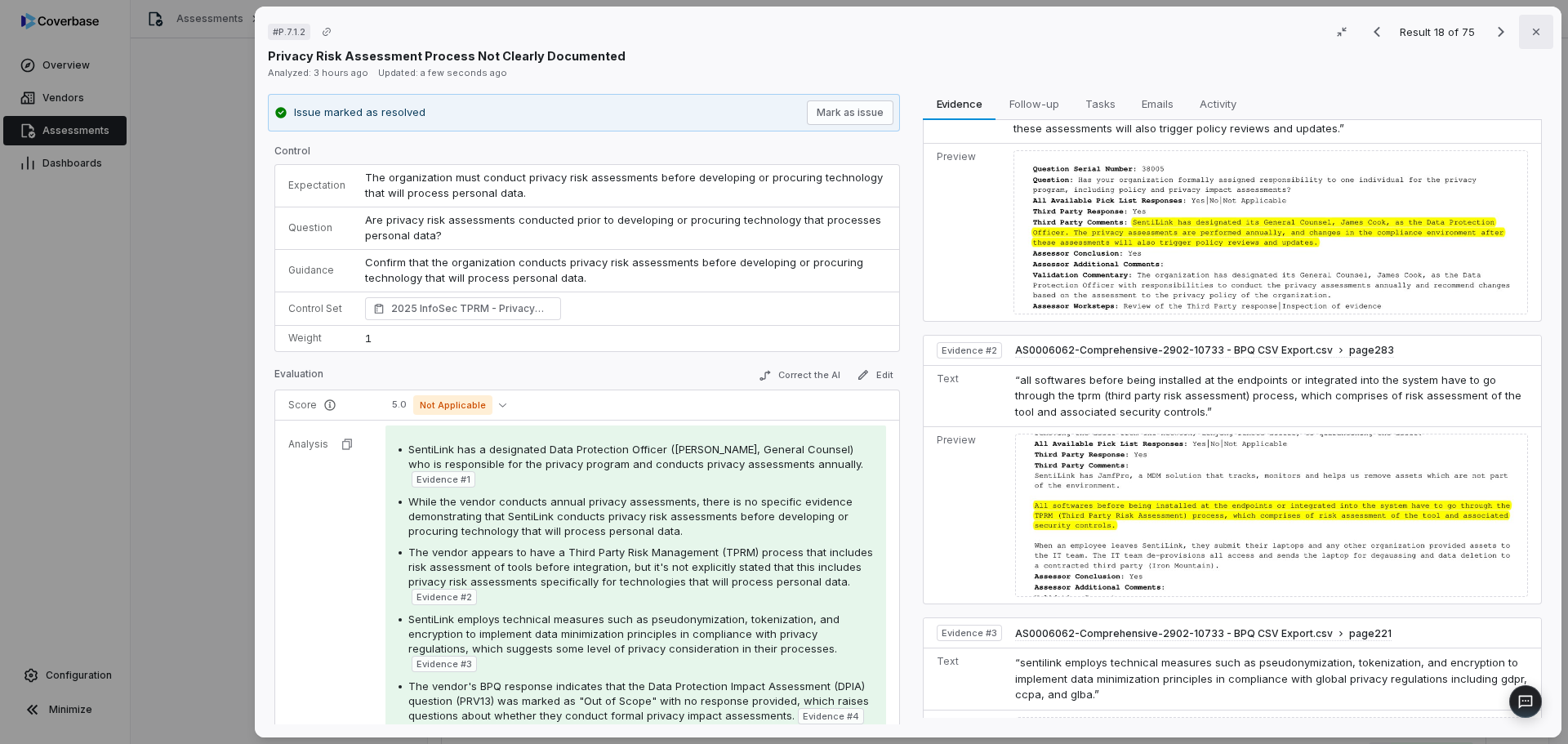
click at [1530, 29] on icon "button" at bounding box center [1536, 31] width 13 height 13
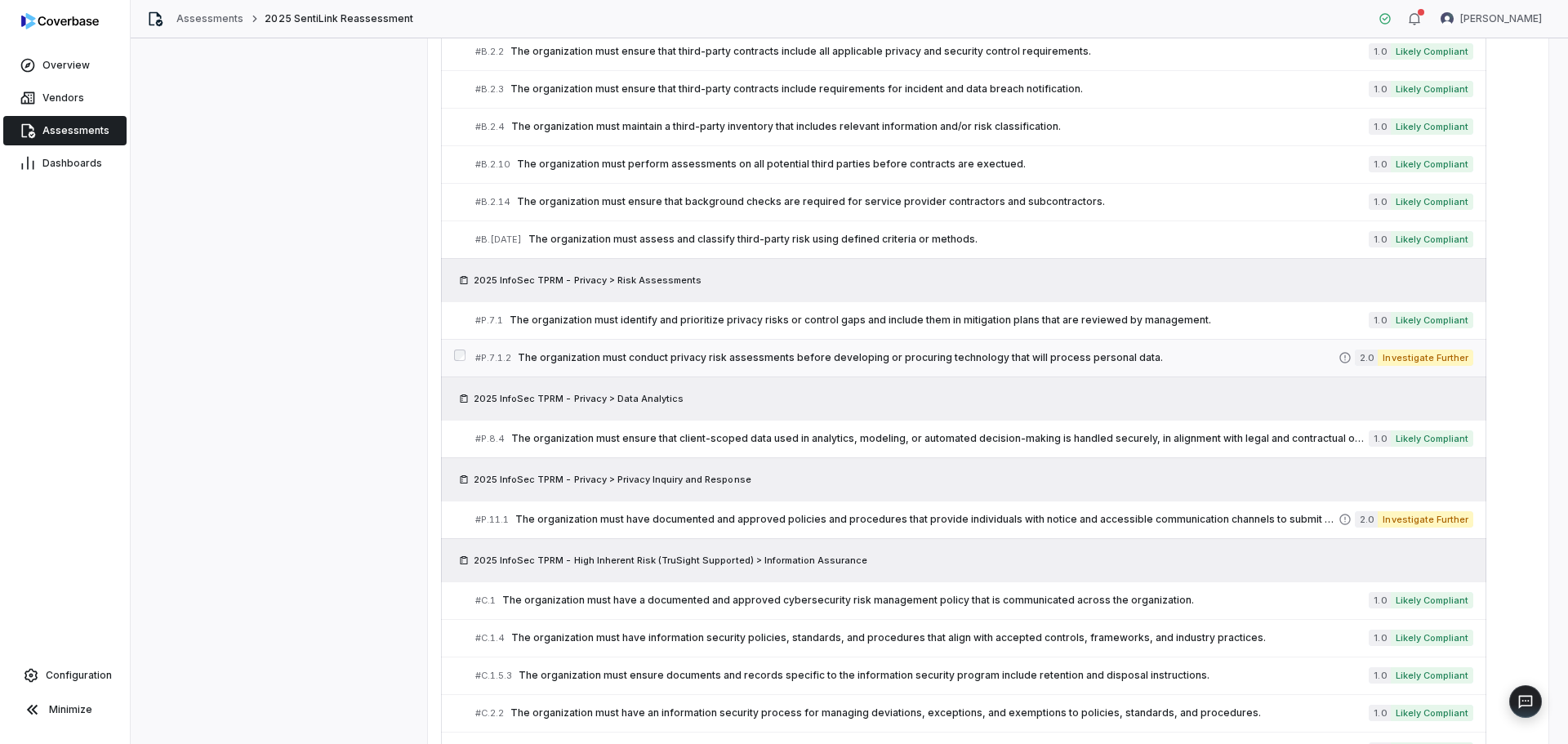
click at [632, 353] on span "The organization must conduct privacy risk assessments before developing or pro…" at bounding box center [929, 358] width 821 height 13
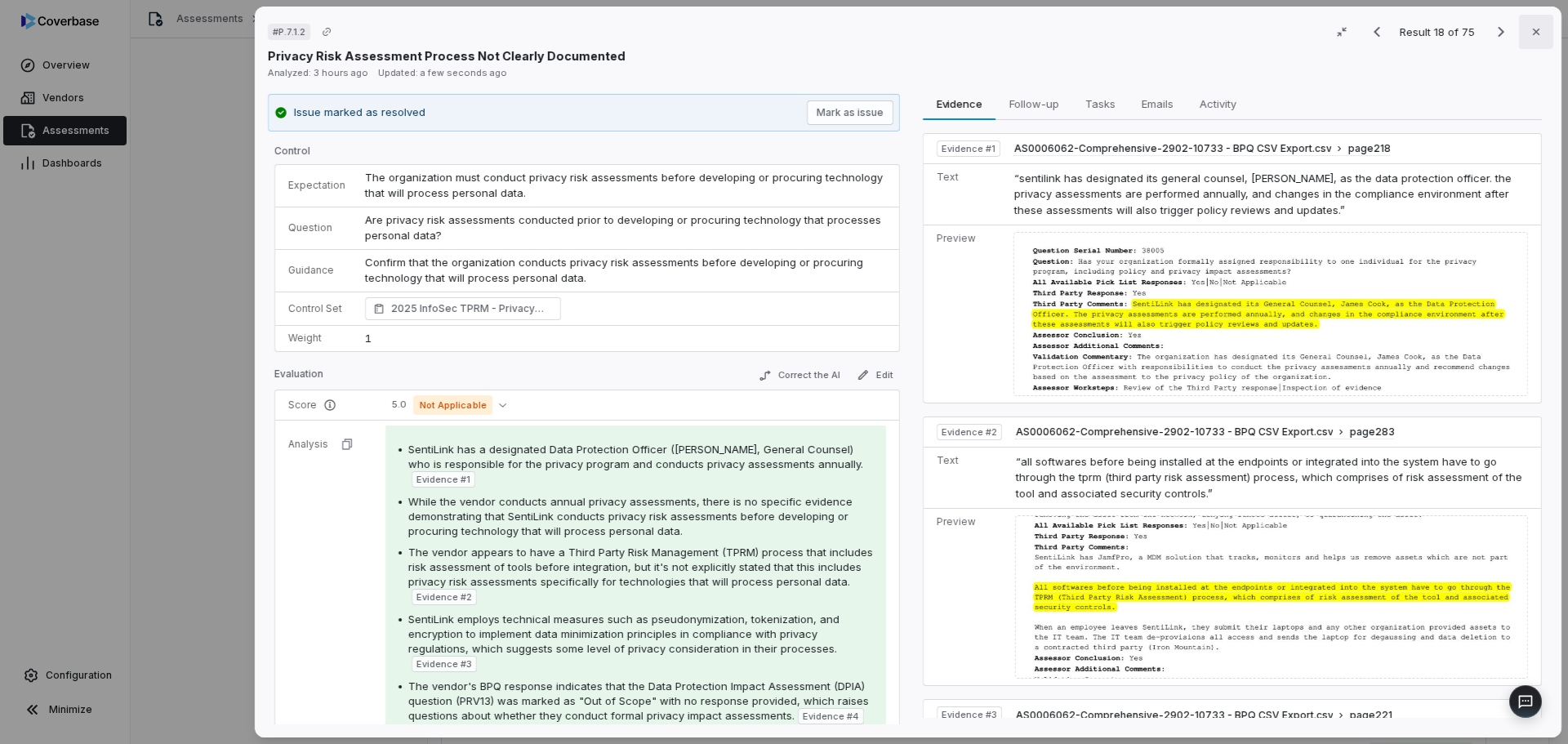
click at [1530, 28] on icon "button" at bounding box center [1536, 31] width 13 height 13
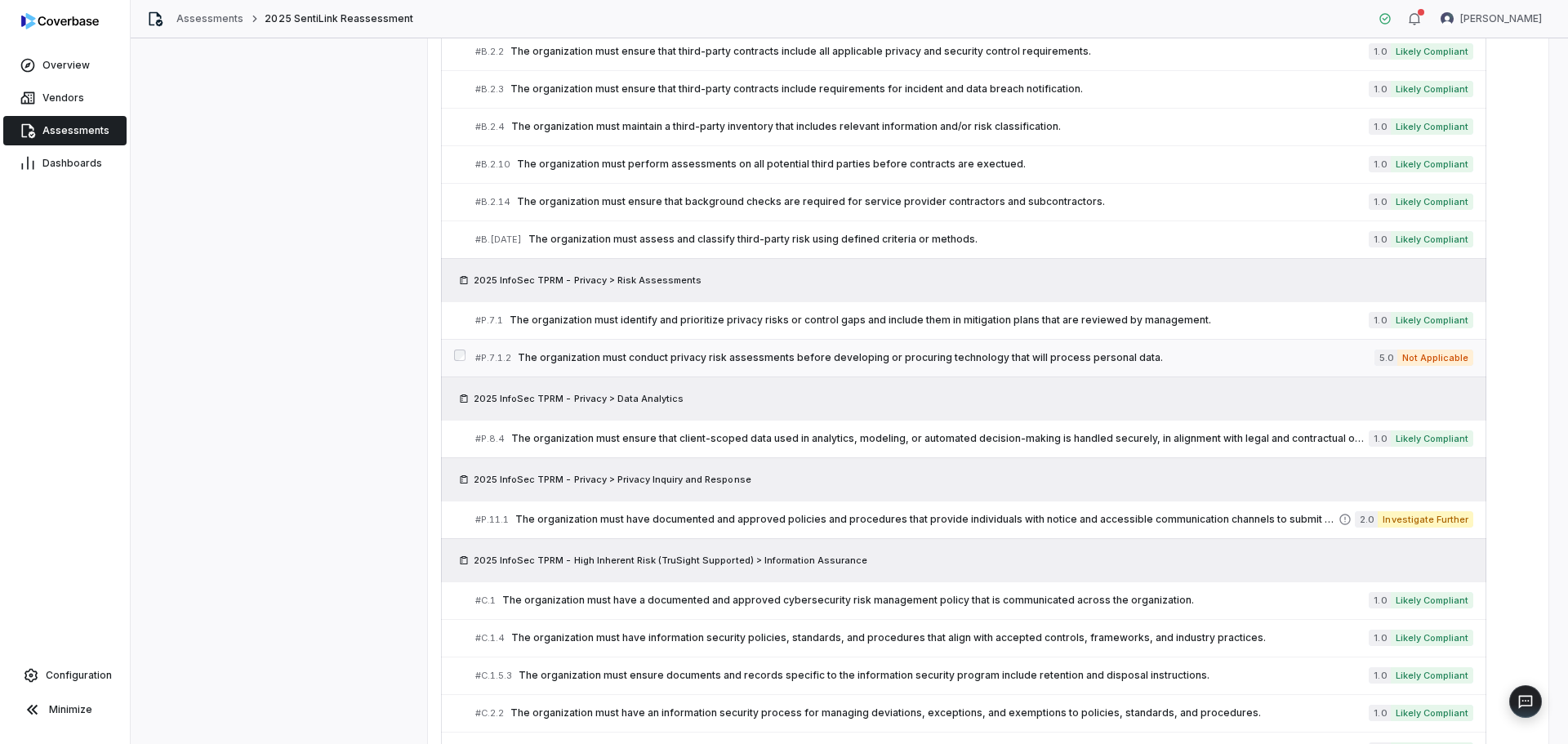
click at [831, 352] on span "The organization must conduct privacy risk assessments before developing or pro…" at bounding box center [947, 358] width 857 height 13
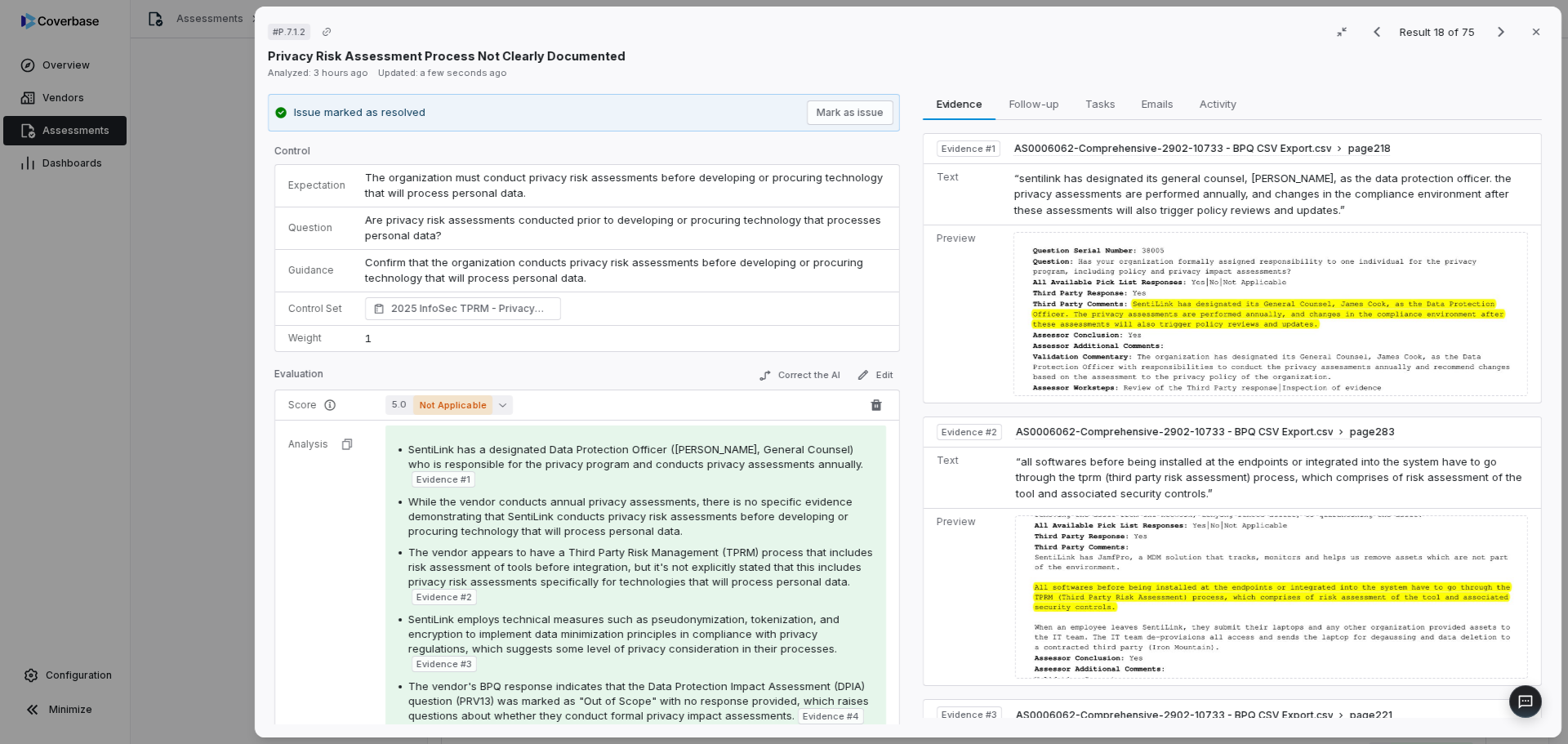
click at [489, 402] on button "5.0 Not Applicable" at bounding box center [449, 405] width 128 height 20
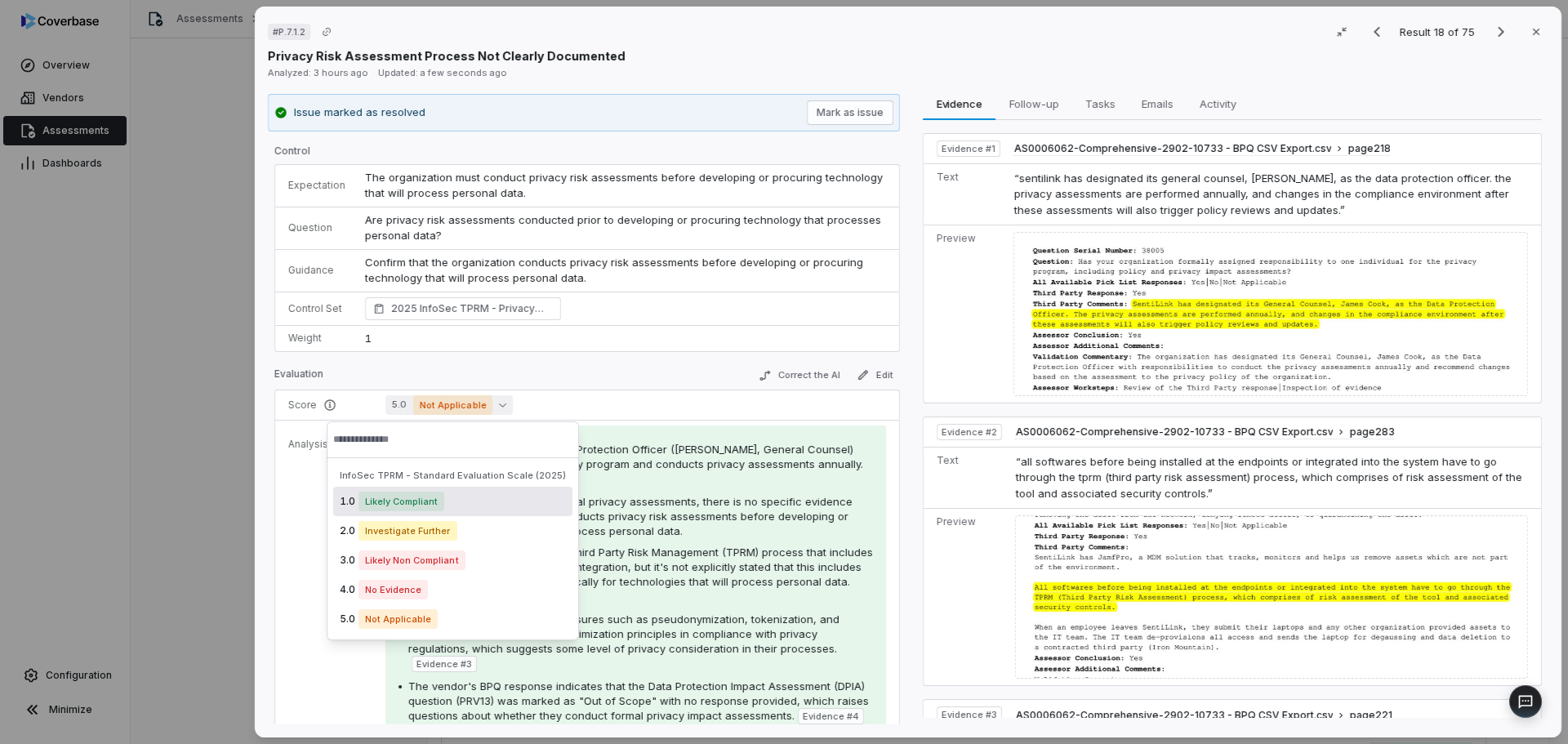
click at [404, 495] on span "Likely Compliant" at bounding box center [401, 501] width 86 height 20
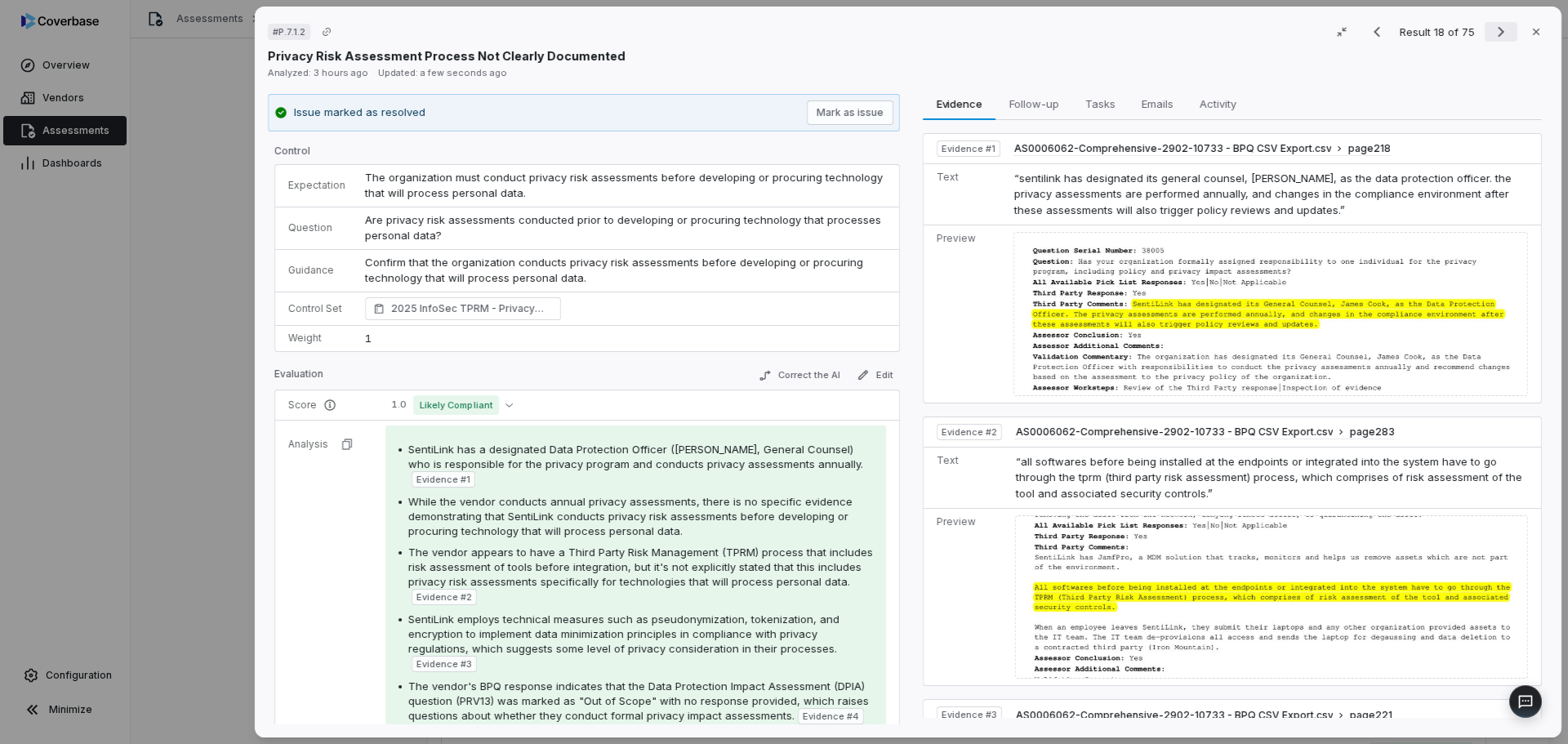
click at [1493, 31] on icon "Next result" at bounding box center [1501, 32] width 20 height 20
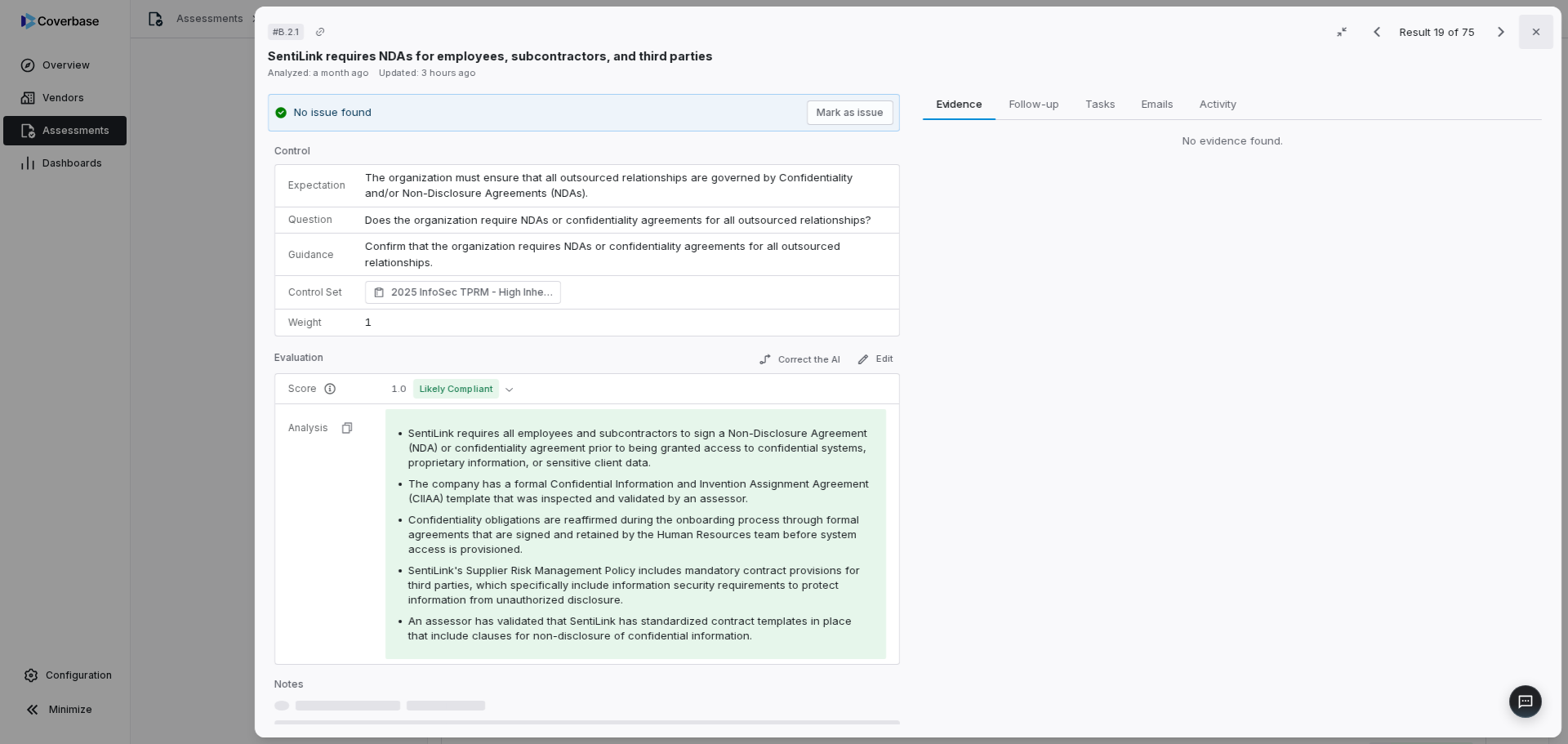
click at [1519, 30] on button "Close" at bounding box center [1536, 32] width 34 height 34
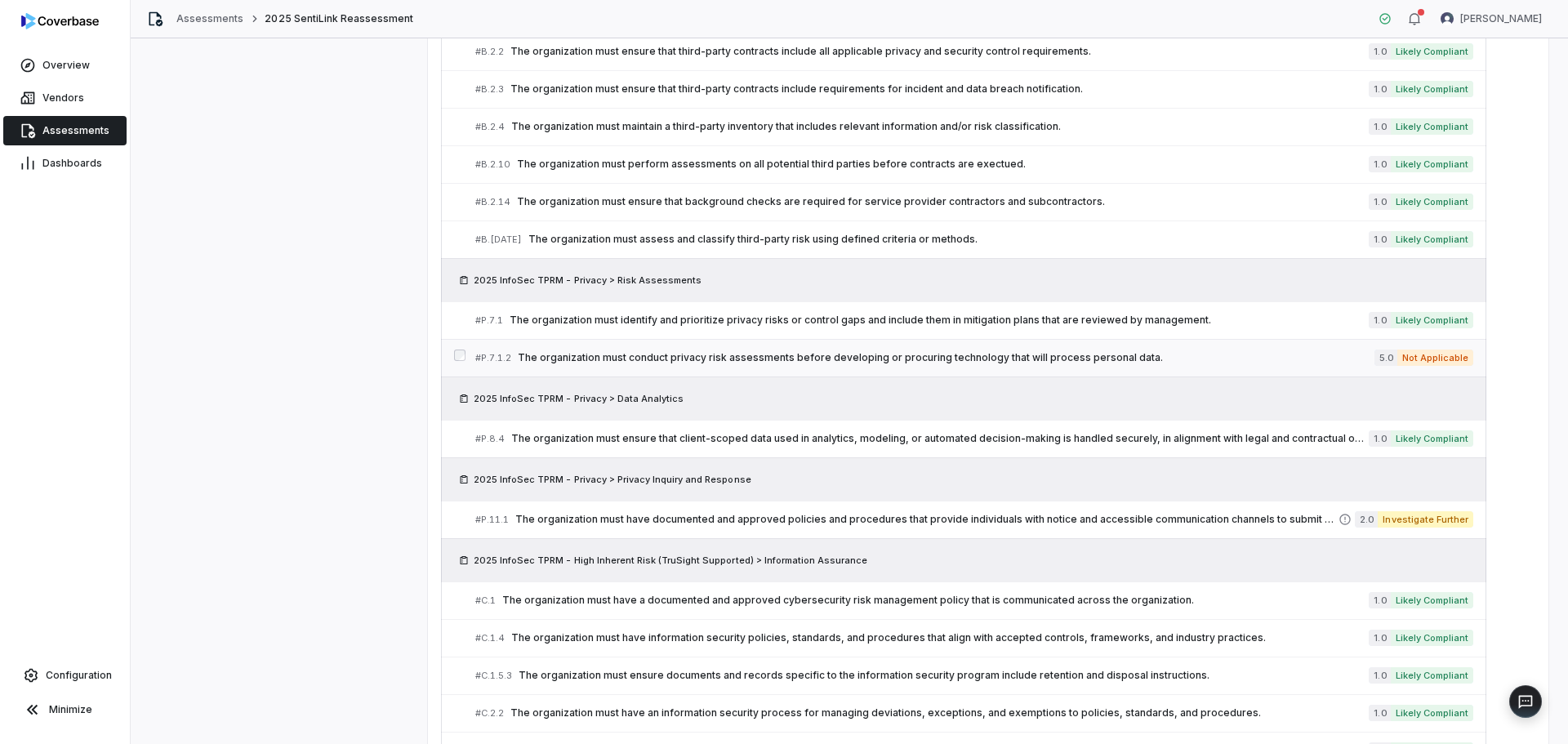
click at [608, 355] on span "The organization must conduct privacy risk assessments before developing or pro…" at bounding box center [947, 358] width 857 height 13
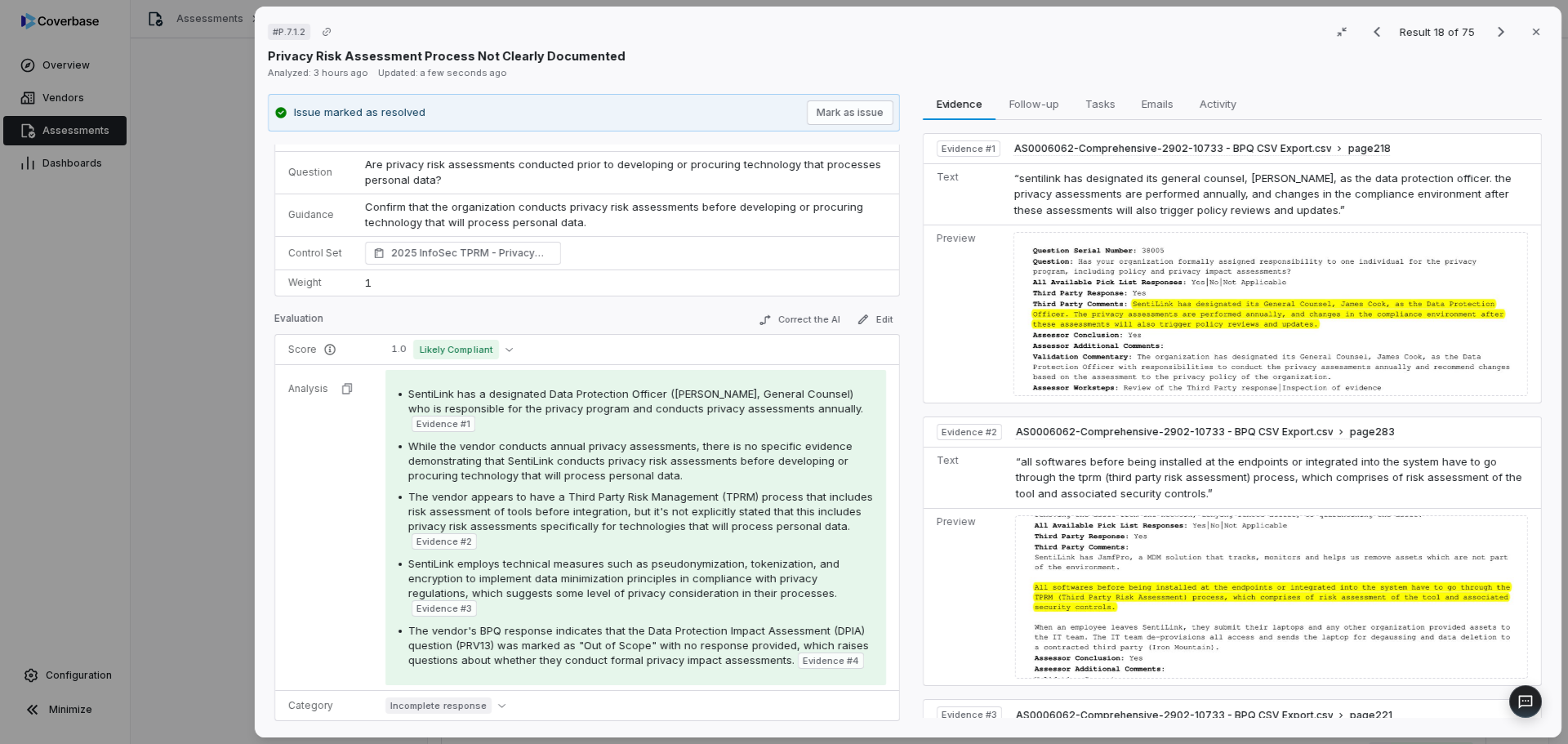
scroll to position [82, 0]
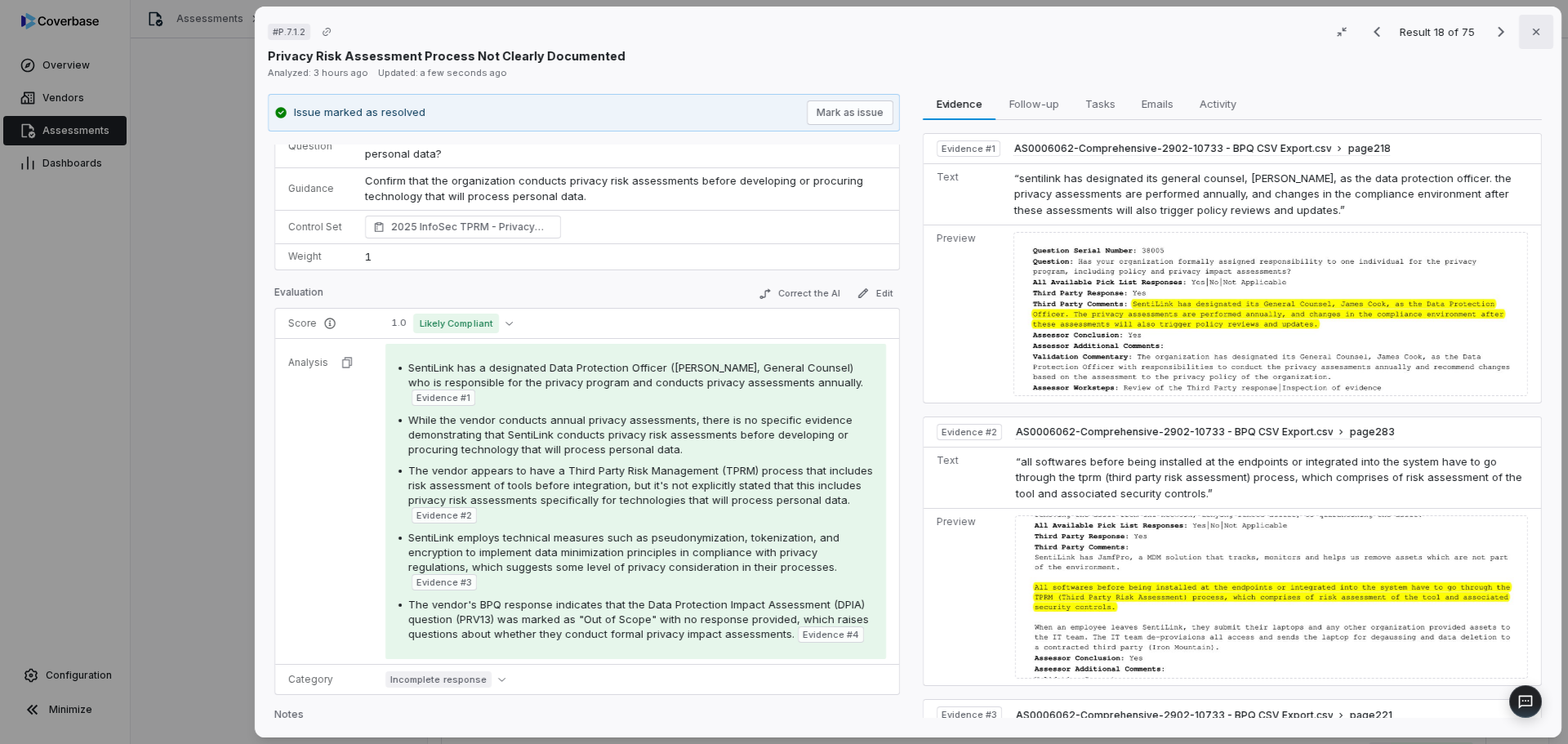
click at [1530, 32] on icon "button" at bounding box center [1536, 31] width 13 height 13
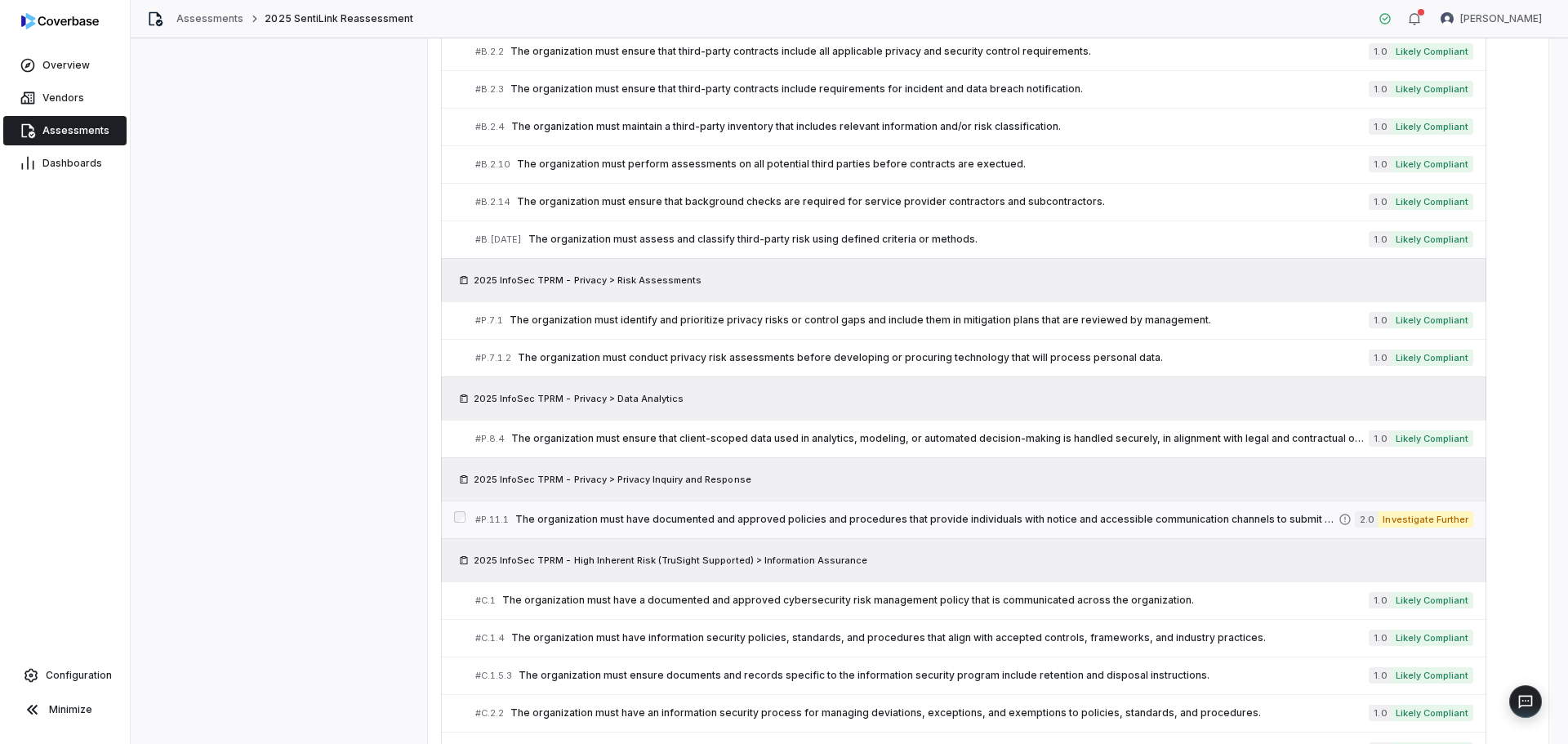
click at [870, 516] on span "The organization must have documented and approved policies and procedures that…" at bounding box center [927, 519] width 823 height 13
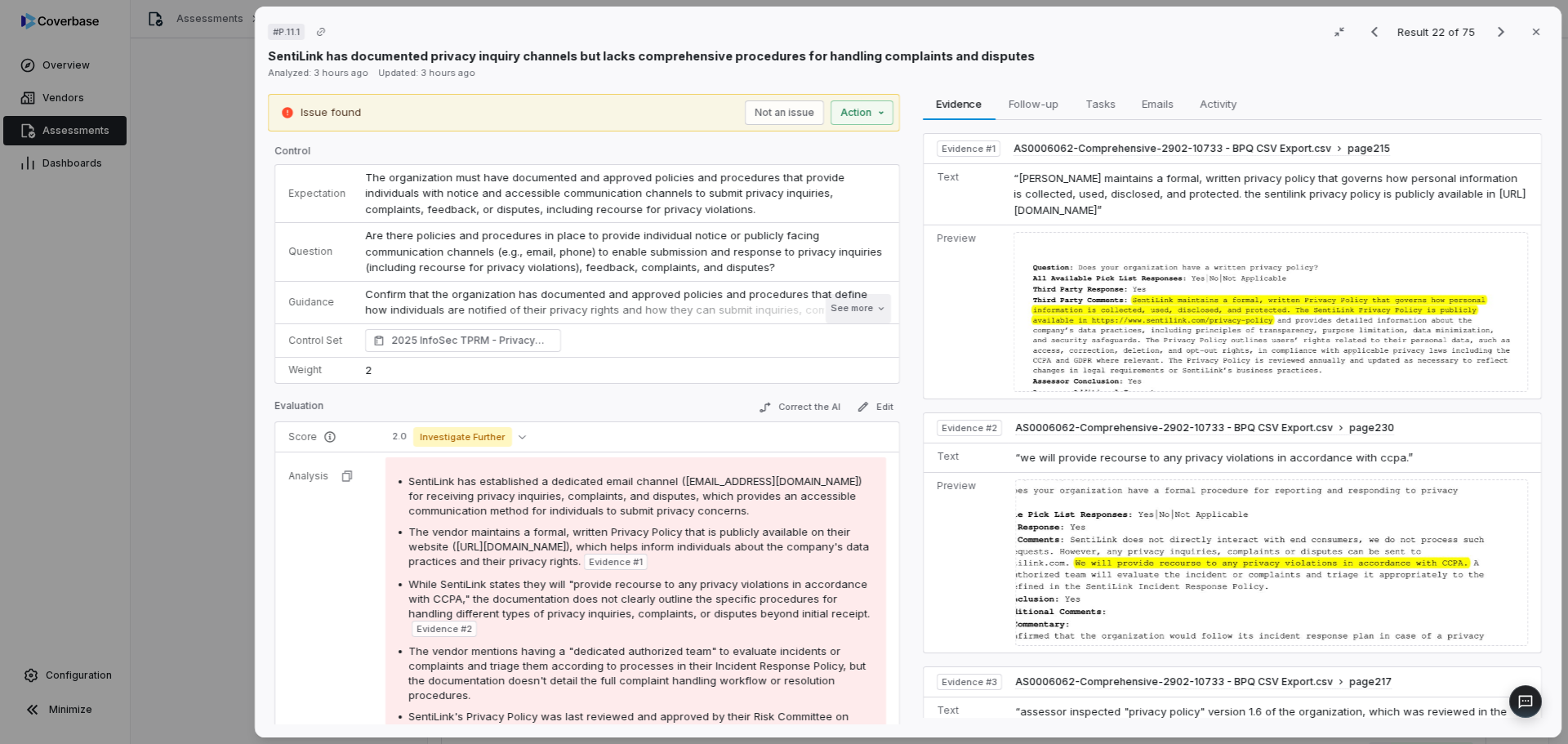
click at [859, 305] on button "See more" at bounding box center [858, 308] width 65 height 29
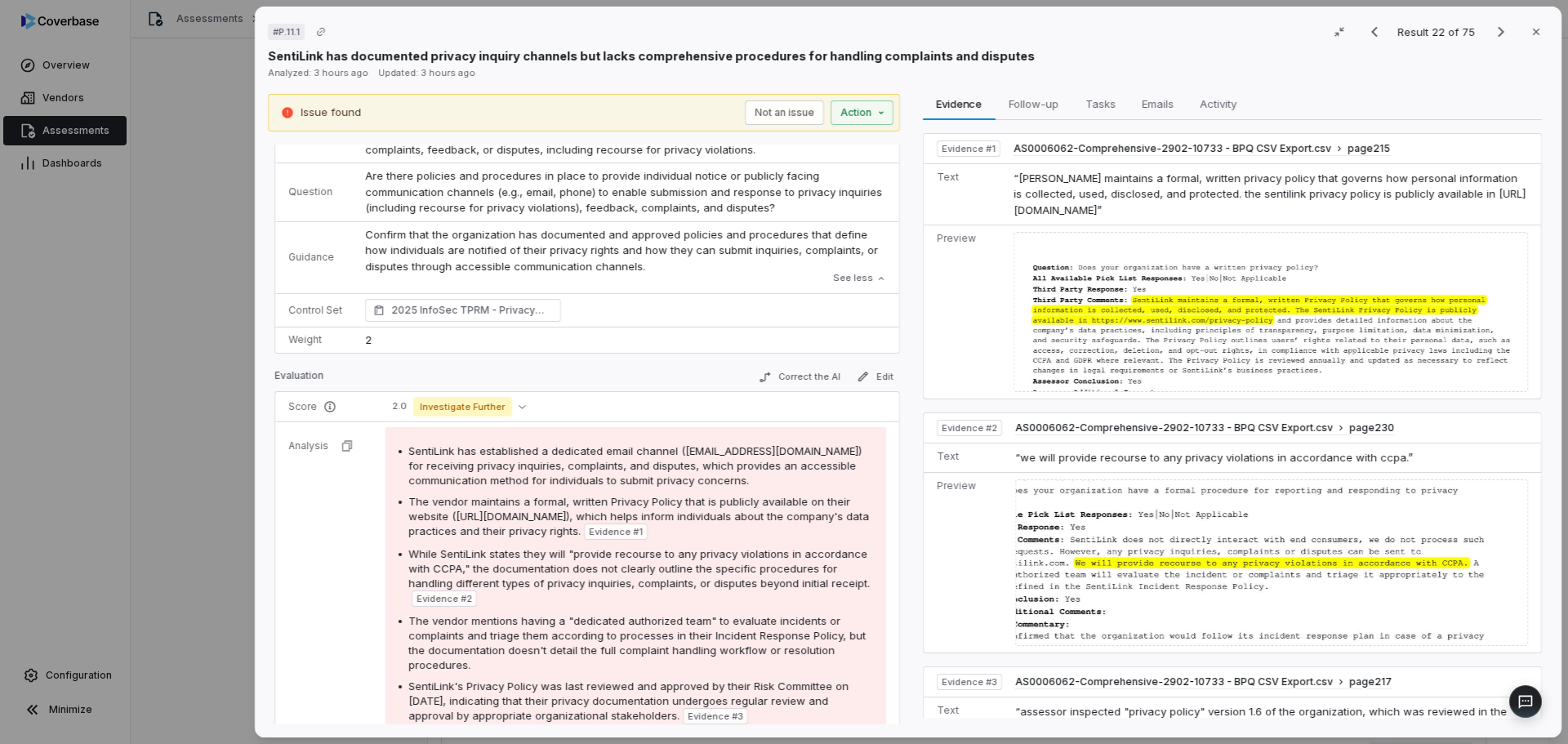
scroll to position [82, 0]
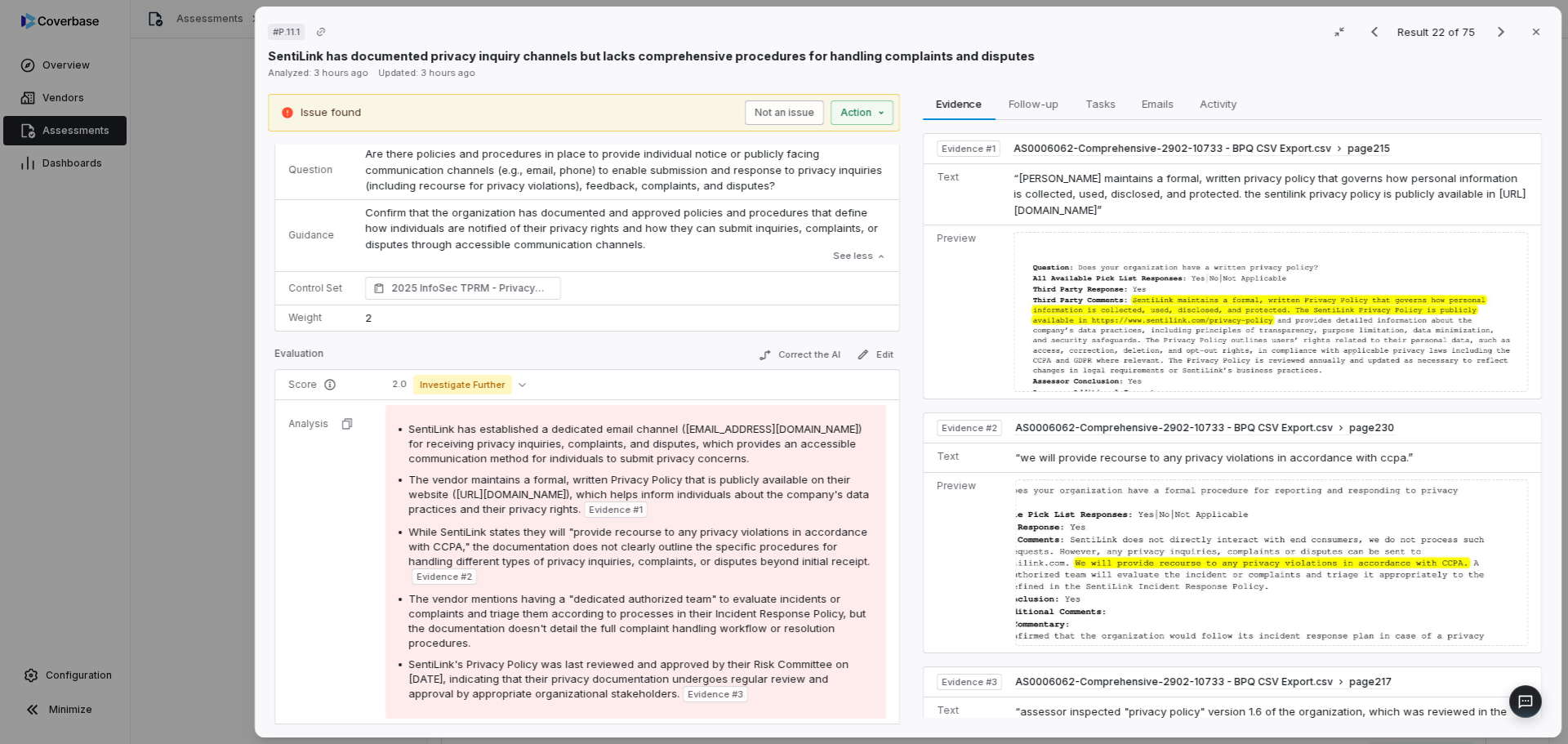
click at [770, 115] on button "Not an issue" at bounding box center [784, 113] width 79 height 25
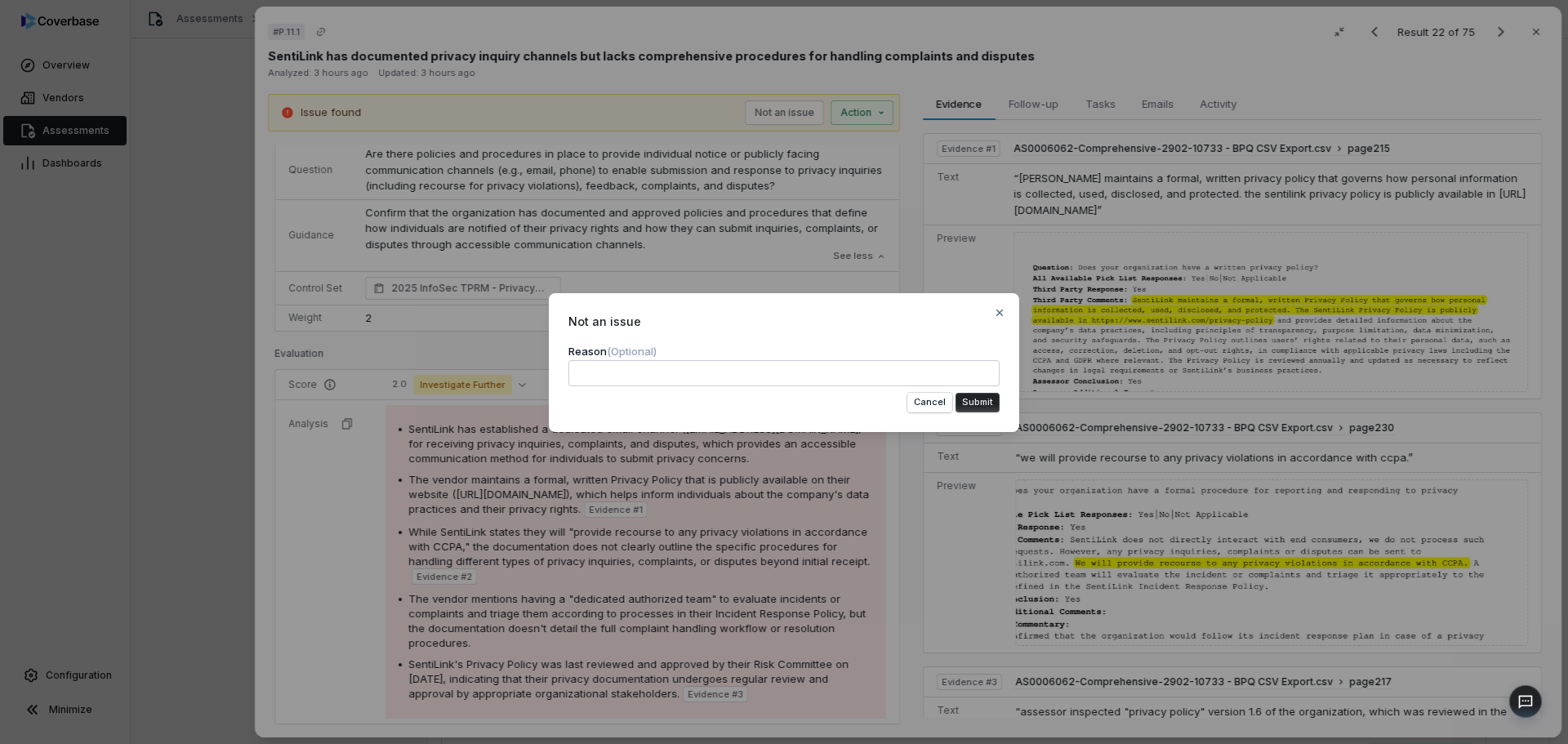
click at [970, 399] on button "Submit" at bounding box center [978, 402] width 44 height 20
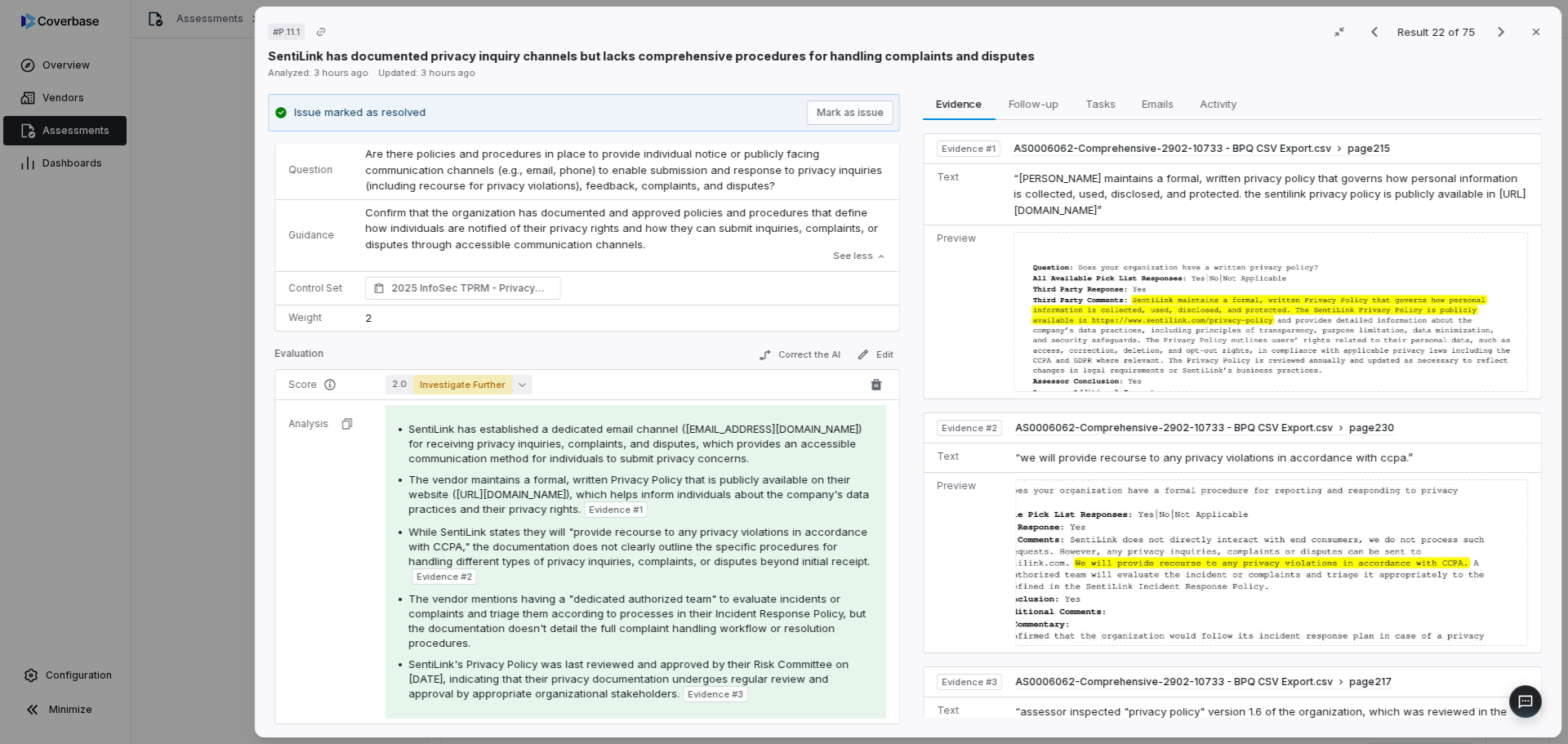
click at [518, 385] on icon "button" at bounding box center [521, 383] width 7 height 7
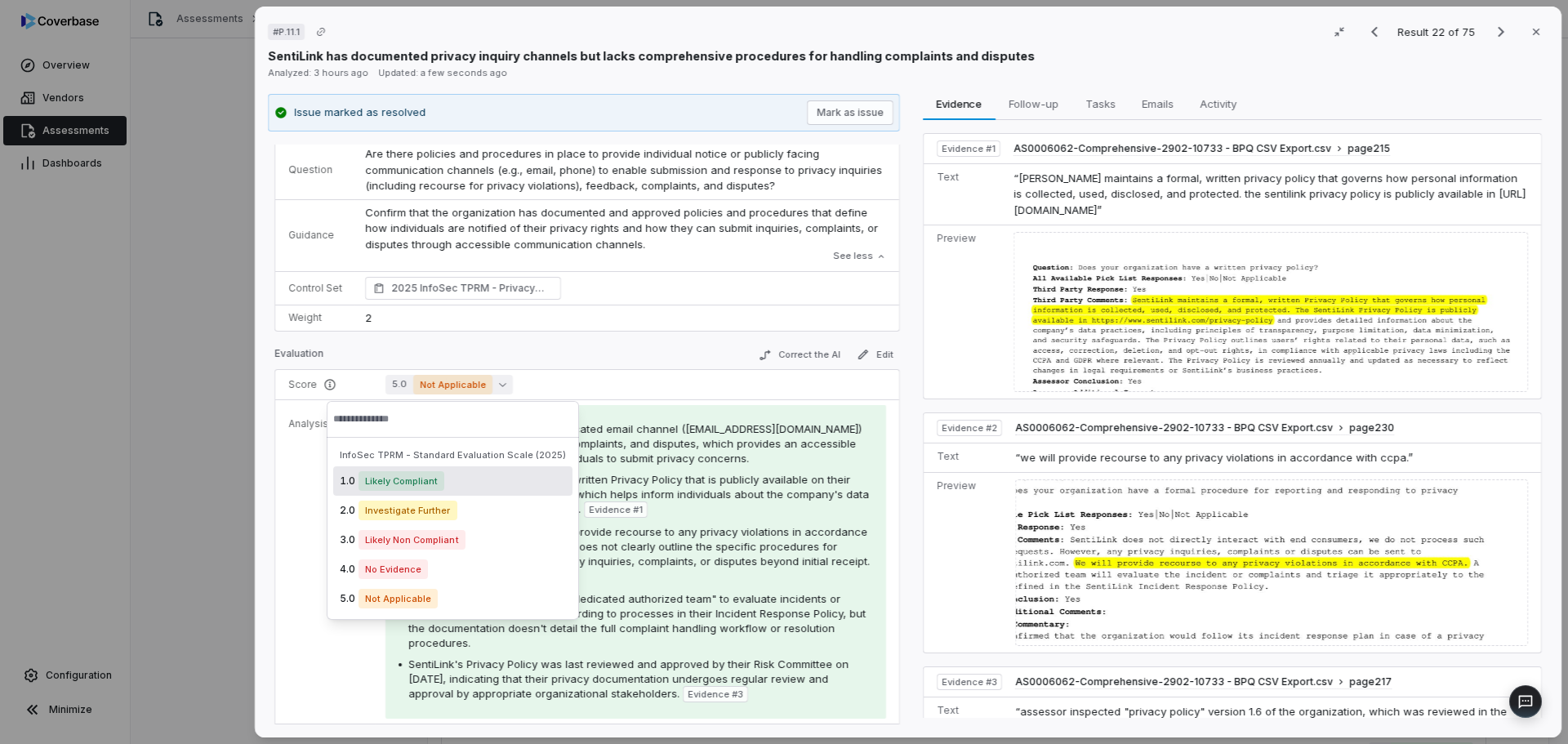
click at [390, 479] on span "Likely Compliant" at bounding box center [401, 481] width 86 height 20
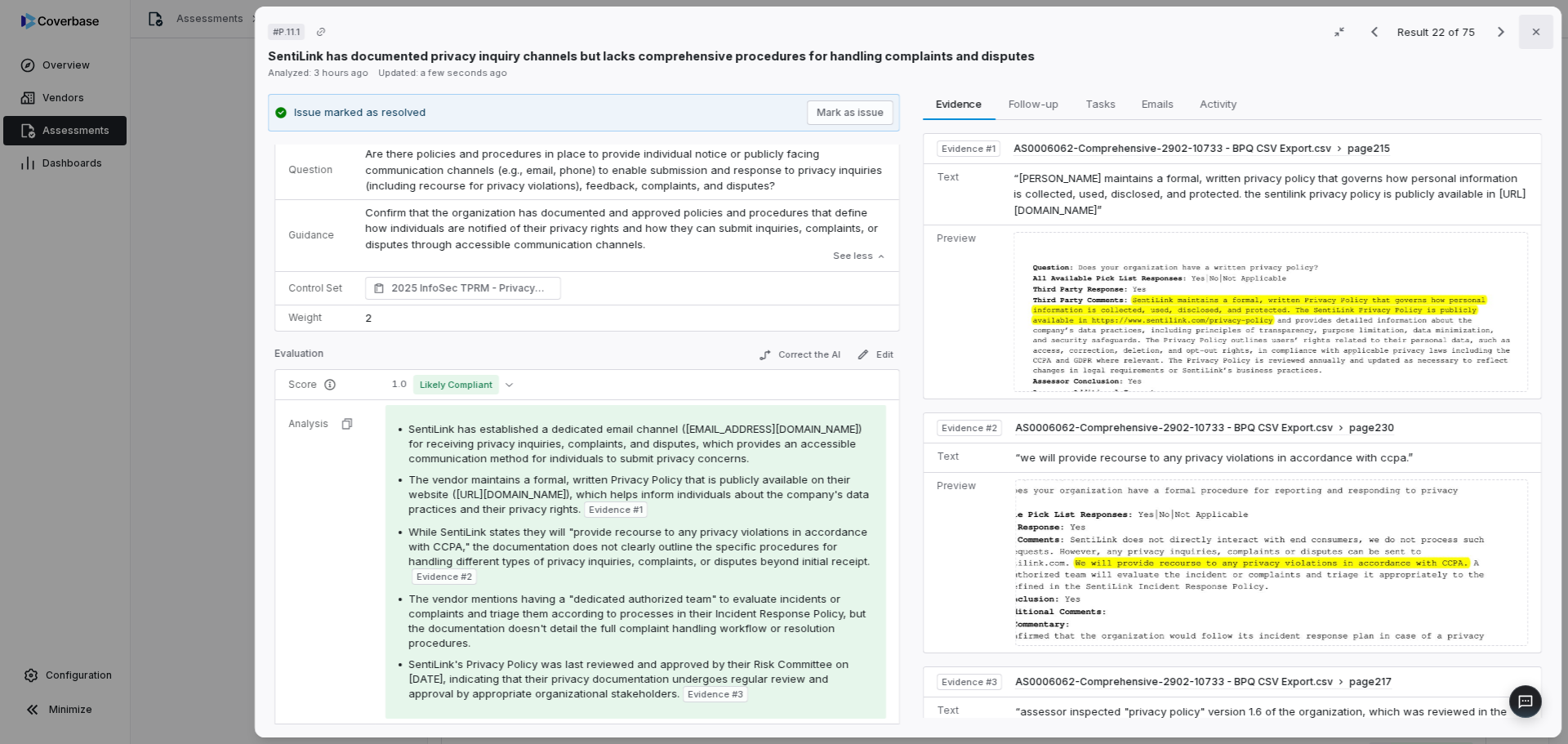
click at [1530, 30] on icon "button" at bounding box center [1536, 31] width 13 height 13
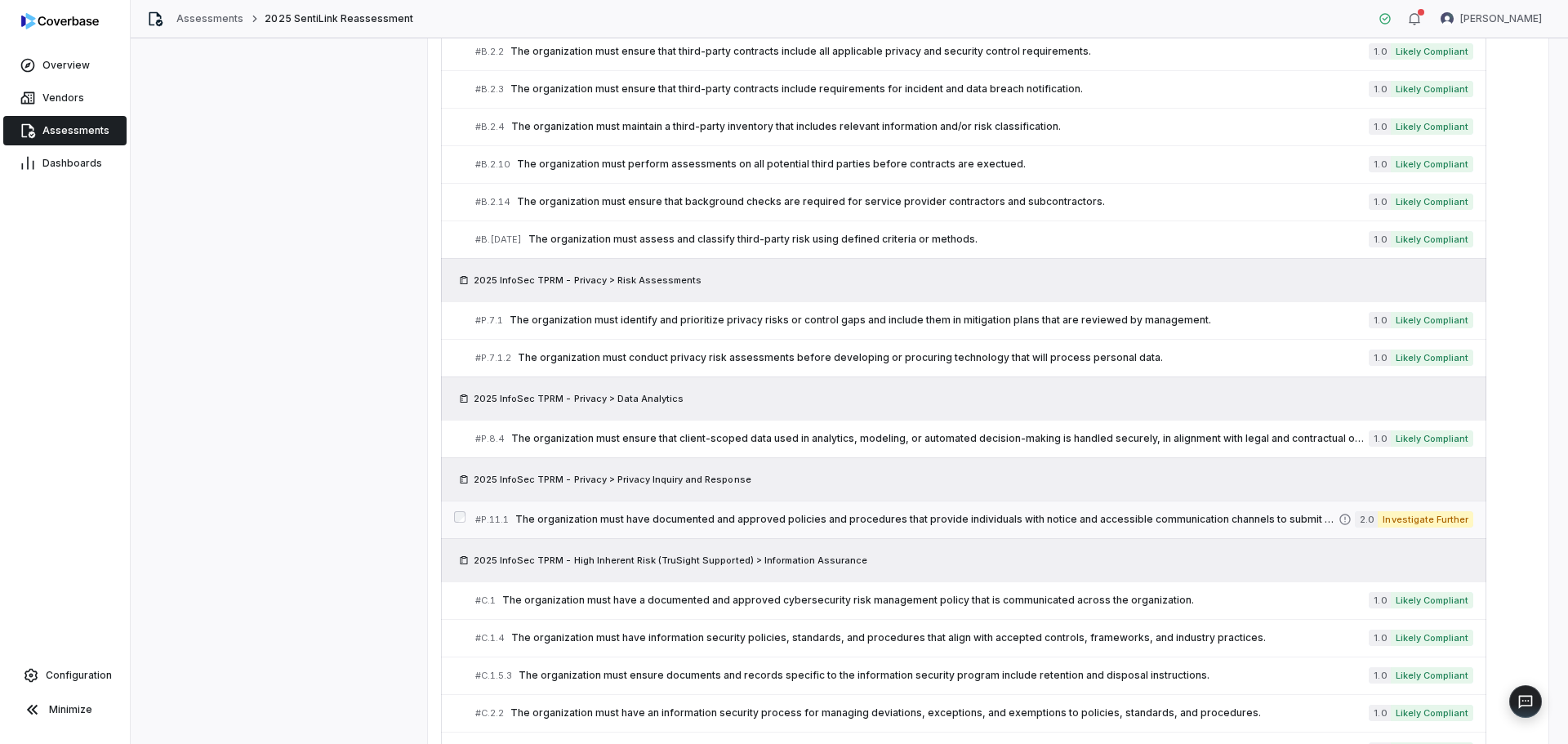
click at [791, 518] on span "The organization must have documented and approved policies and procedures that…" at bounding box center [927, 519] width 823 height 13
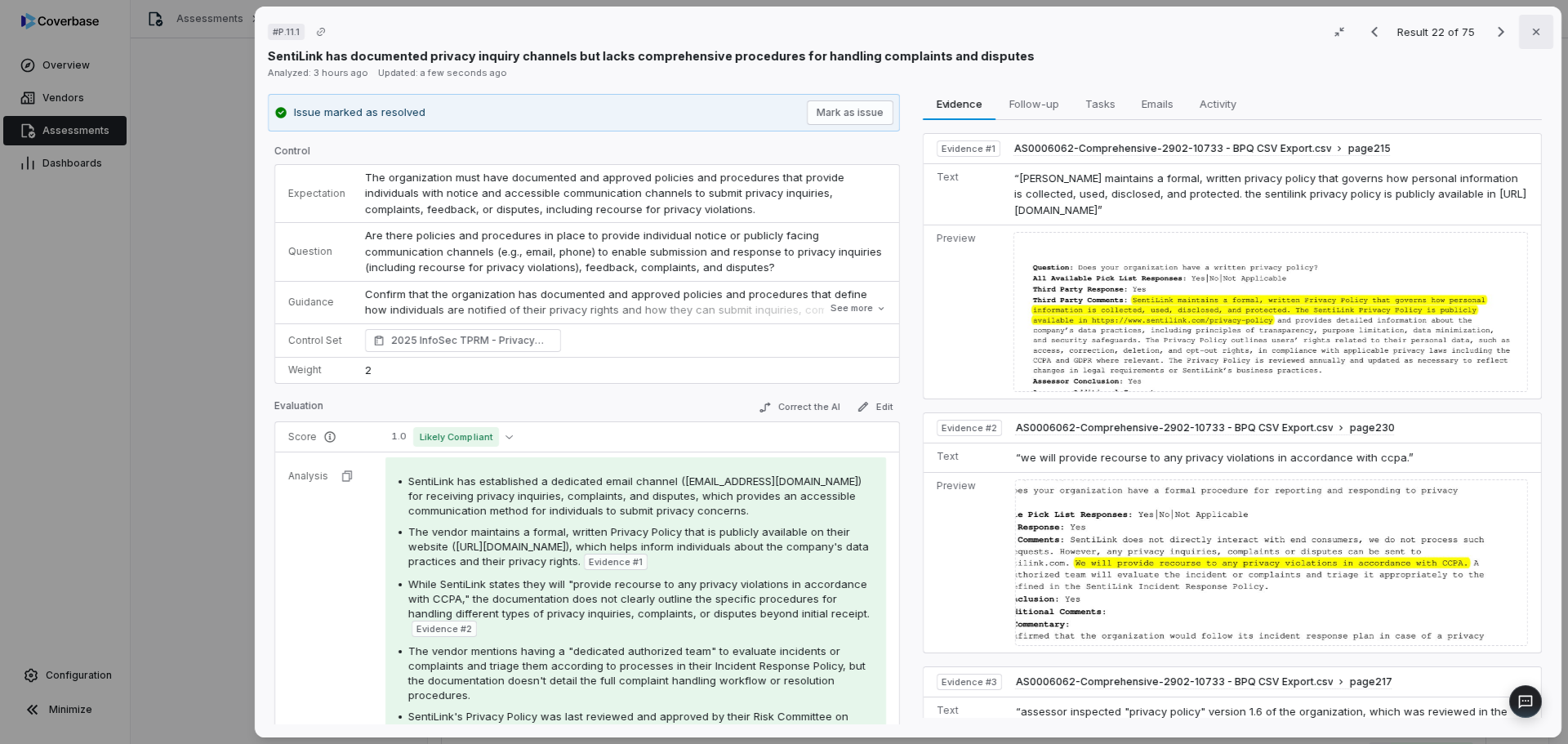
click at [1538, 33] on button "Close" at bounding box center [1536, 32] width 34 height 34
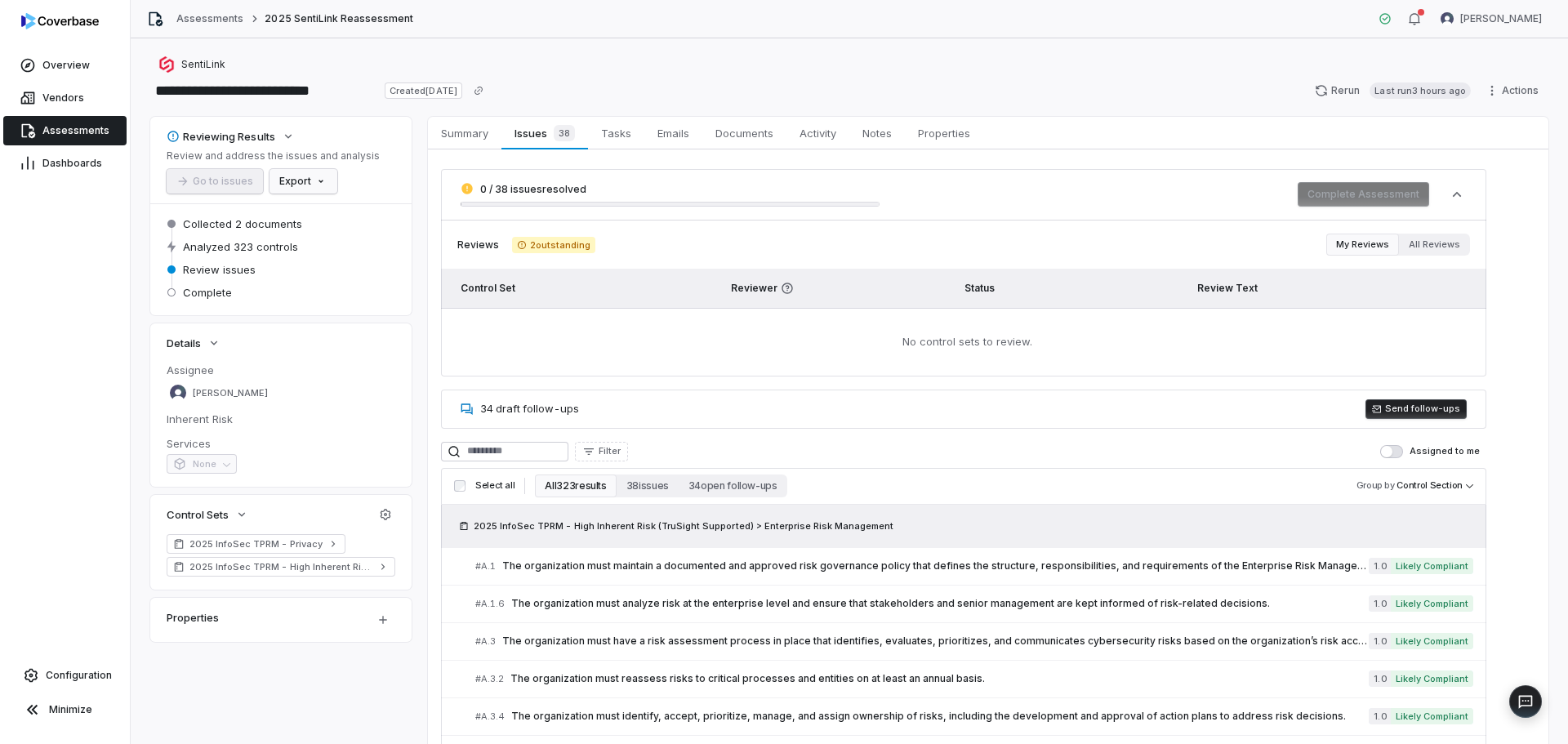
click at [281, 184] on html "**********" at bounding box center [784, 372] width 1568 height 744
click at [328, 247] on div "Export as Excel" at bounding box center [331, 243] width 115 height 26
